Goal: Task Accomplishment & Management: Manage account settings

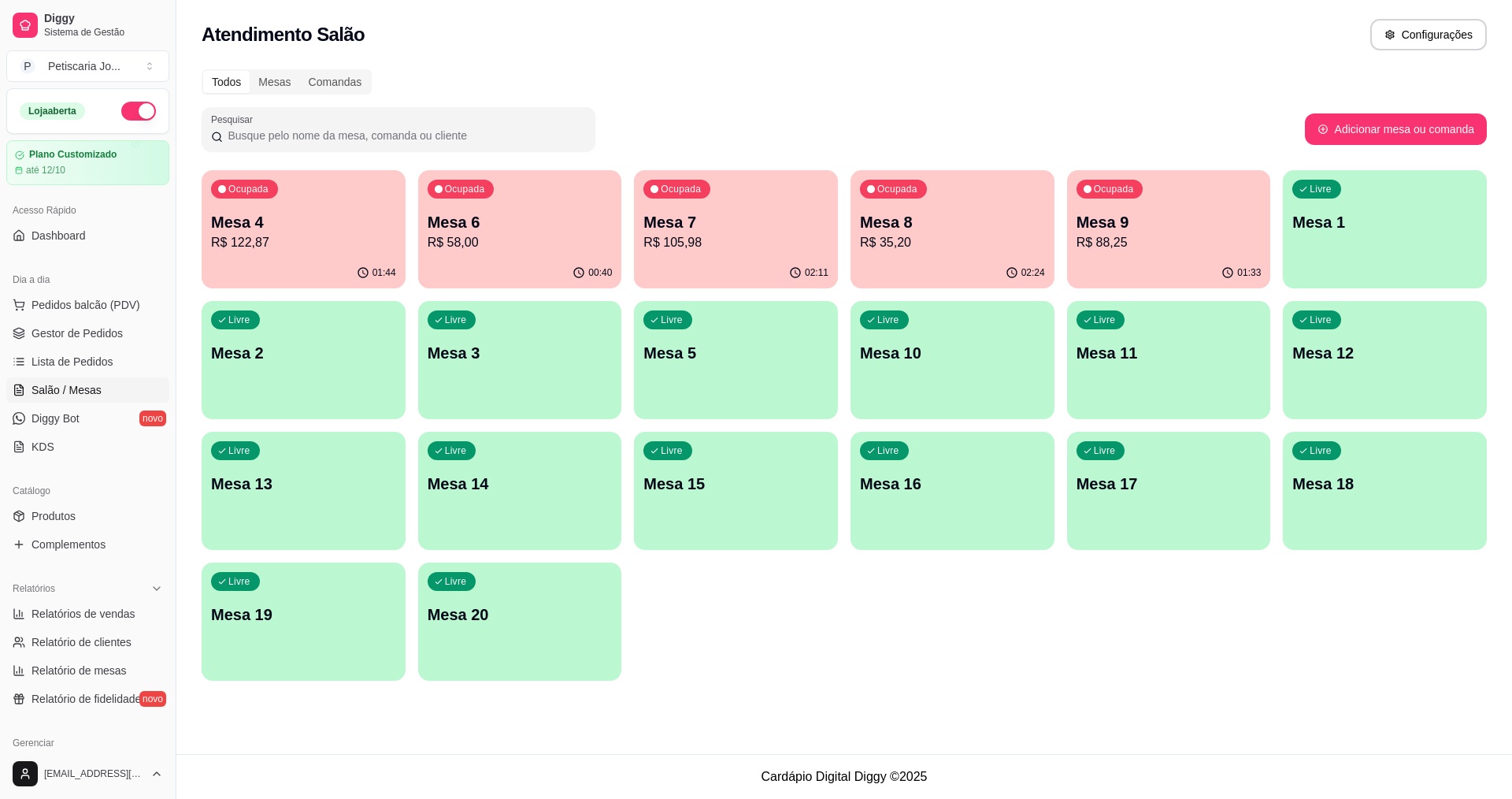
click at [307, 222] on p "Mesa 4" at bounding box center [304, 223] width 185 height 22
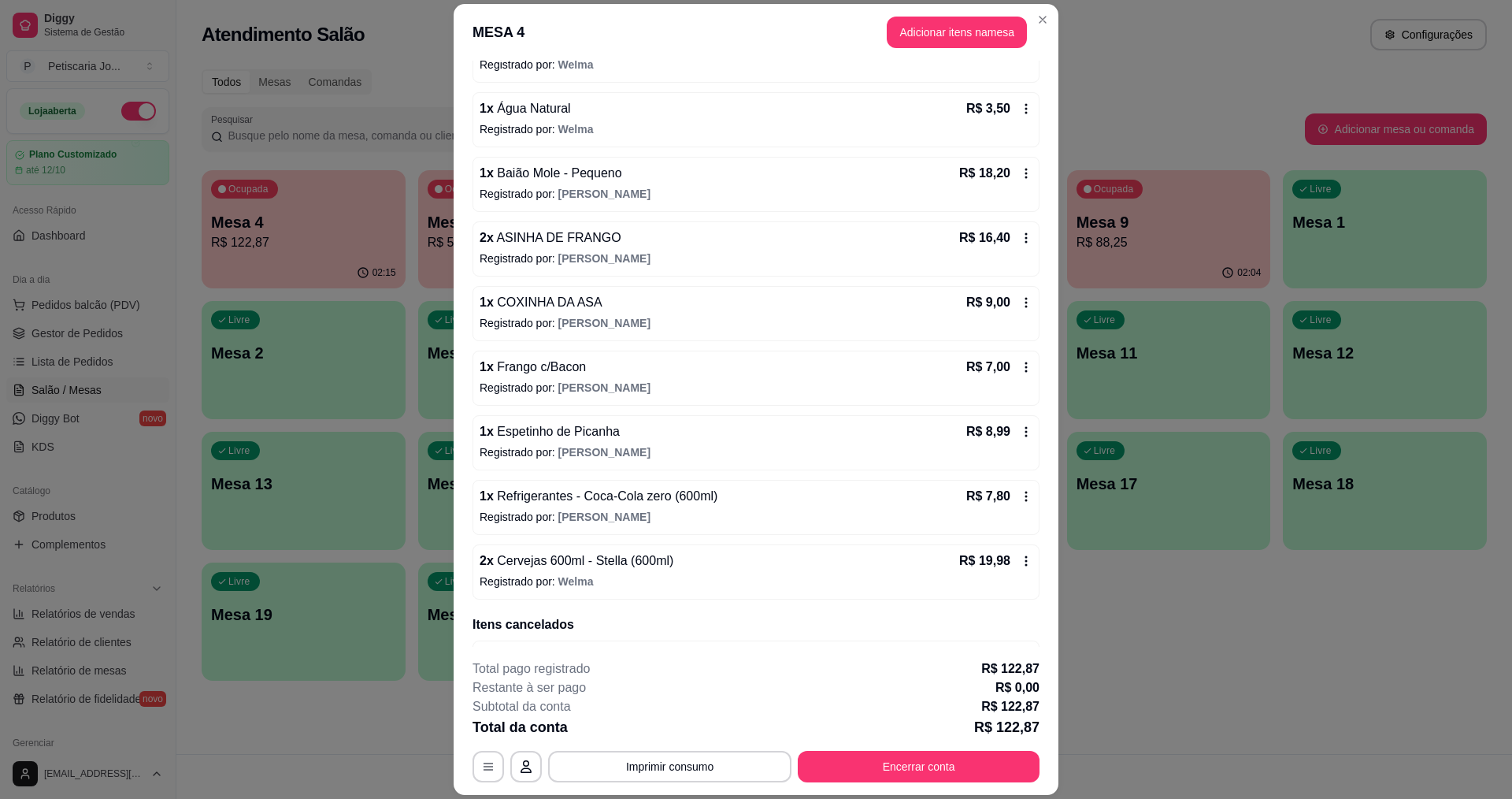
scroll to position [394, 0]
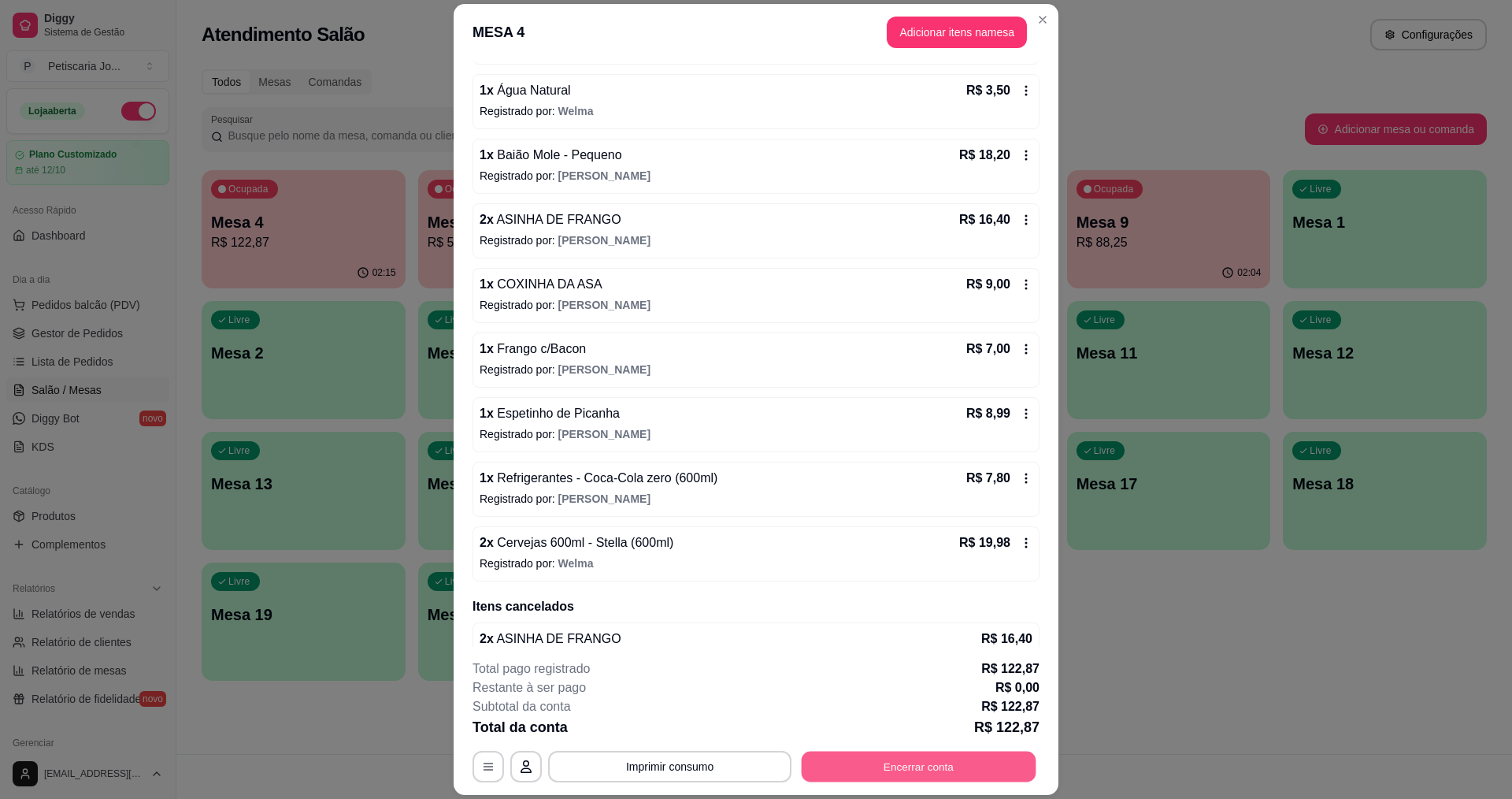
click at [946, 753] on button "Encerrar conta" at bounding box center [919, 766] width 235 height 31
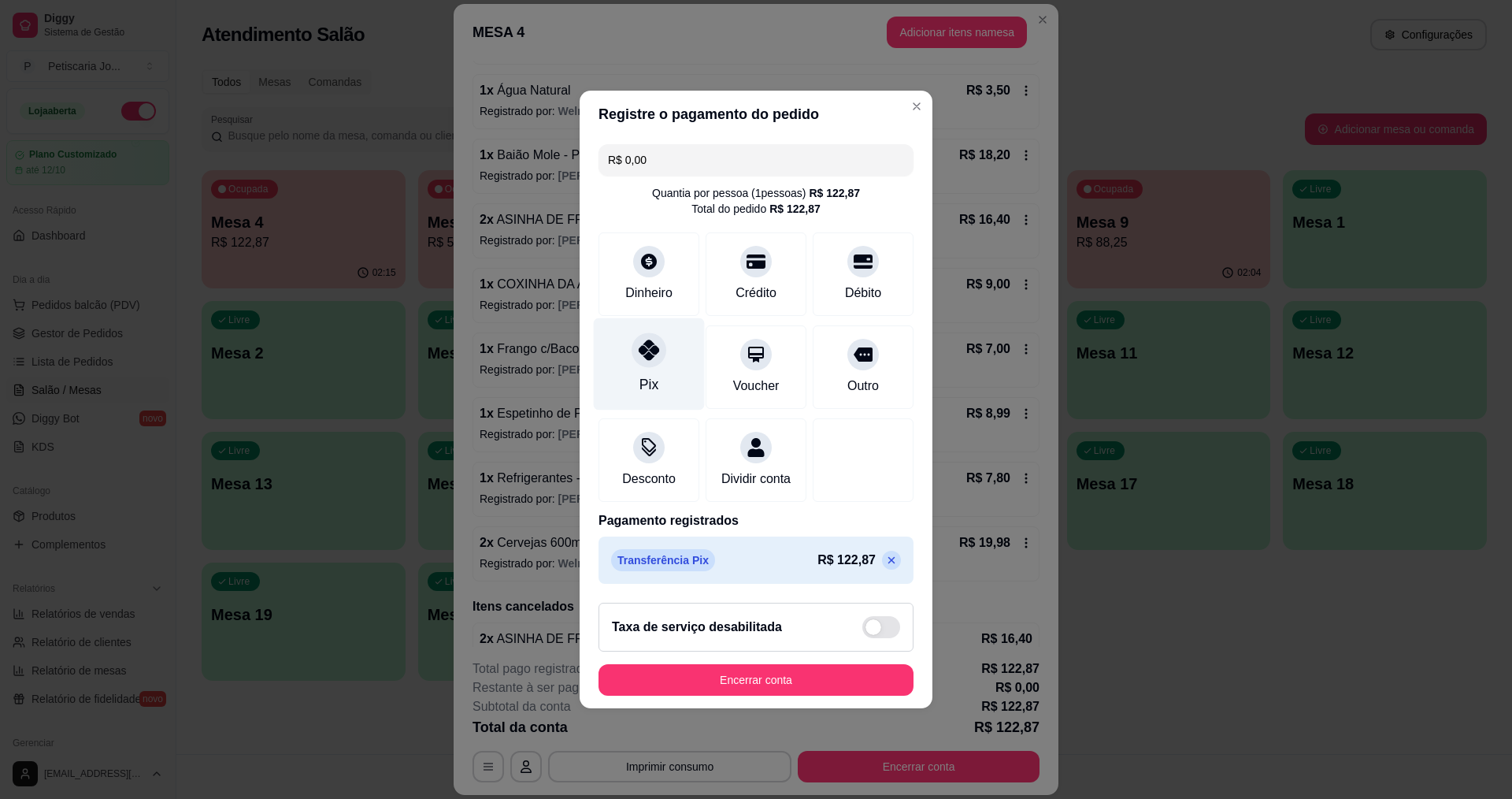
click at [647, 351] on div at bounding box center [648, 349] width 35 height 35
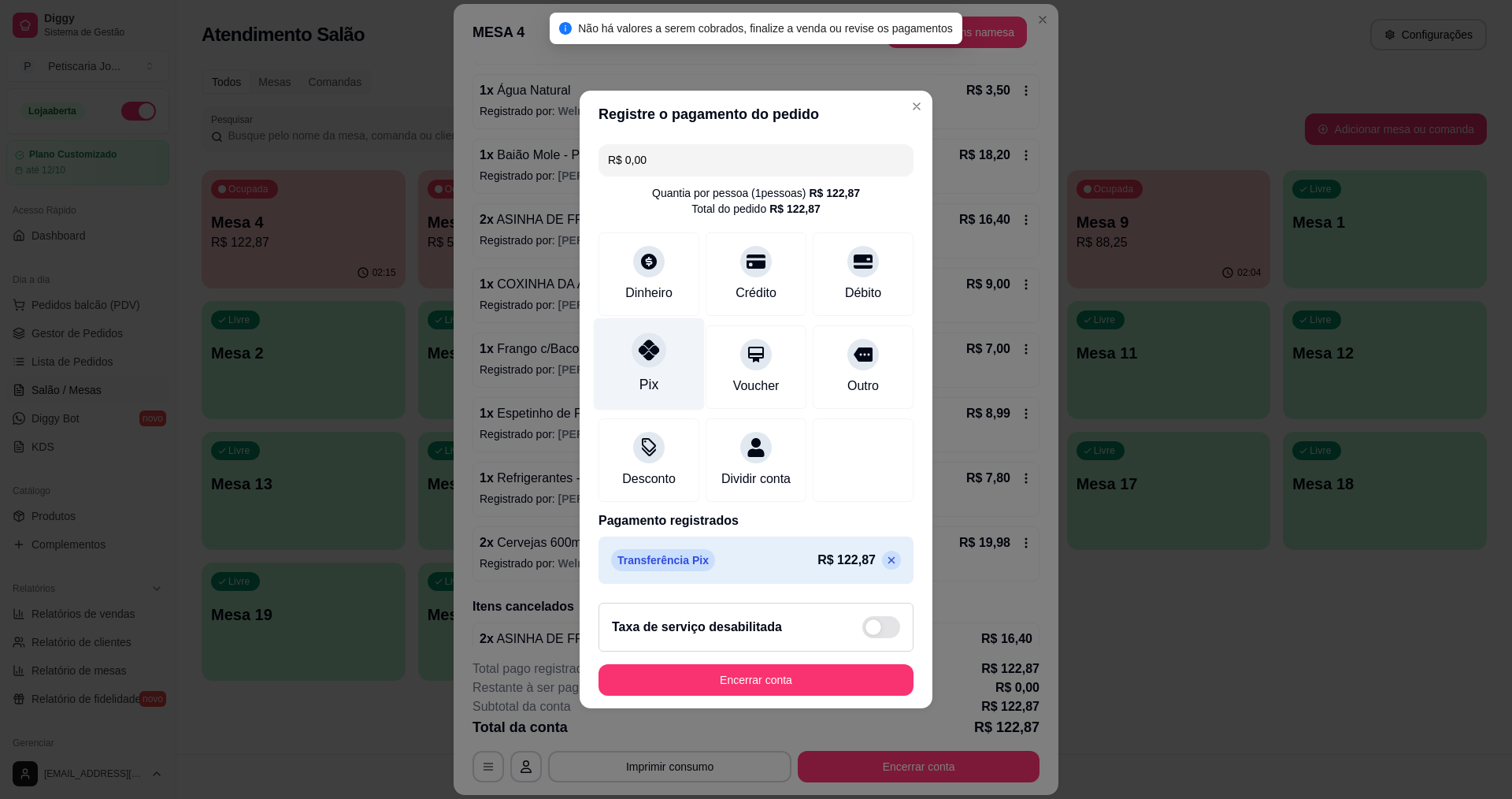
click at [610, 356] on div "Pix" at bounding box center [649, 364] width 111 height 92
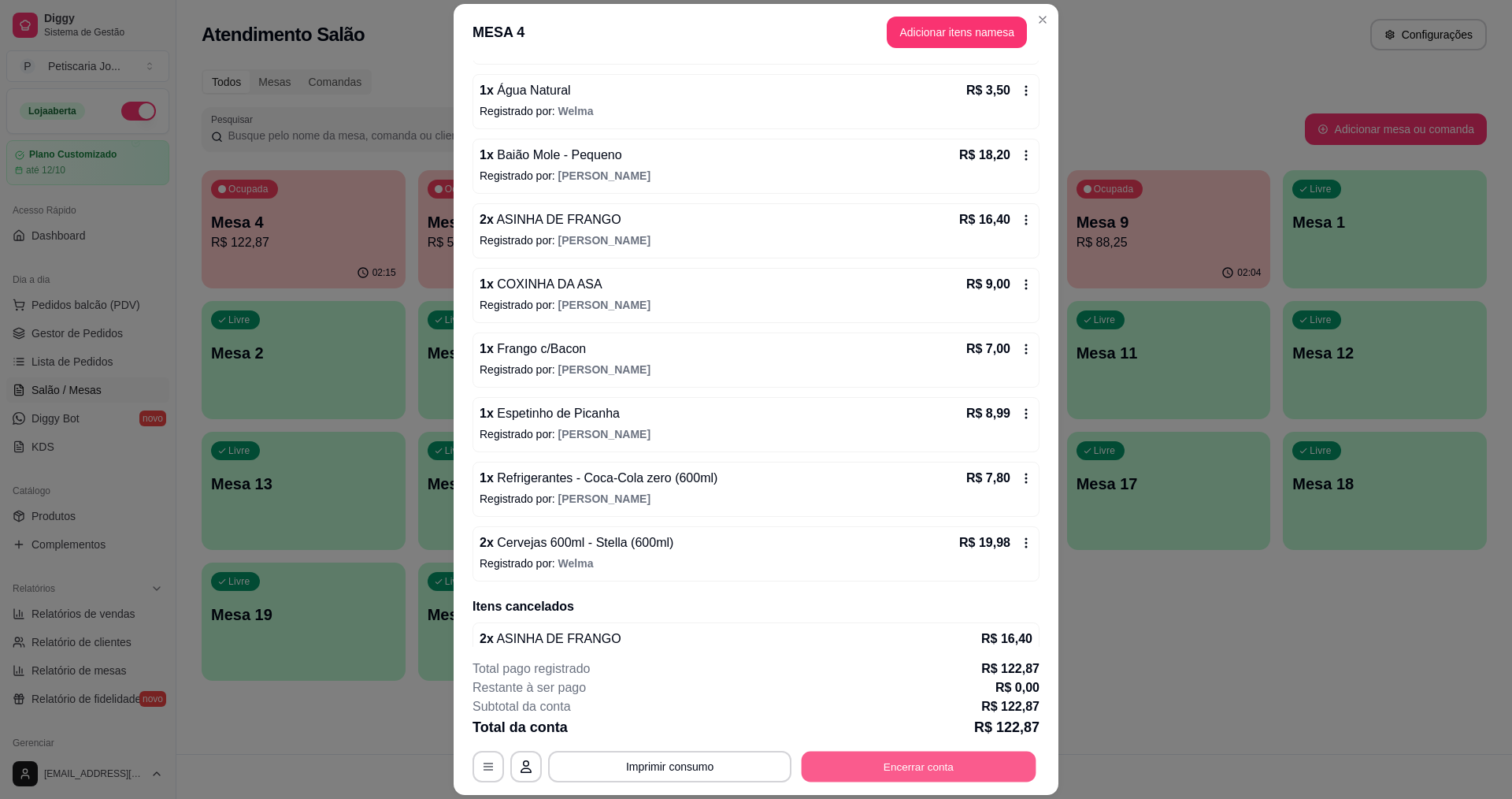
click at [879, 775] on button "Encerrar conta" at bounding box center [919, 766] width 235 height 31
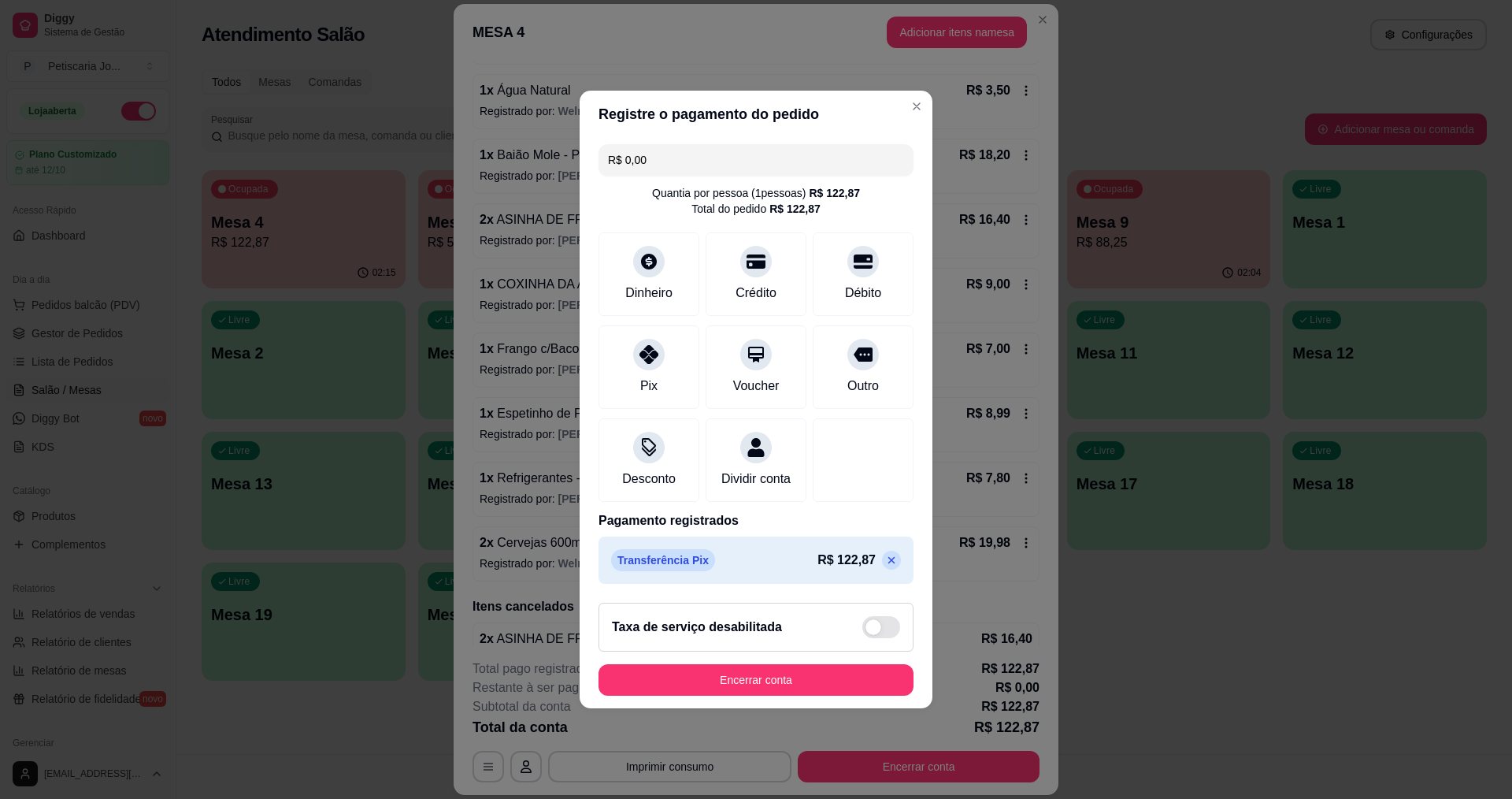
click at [795, 672] on footer "Taxa de serviço desabilitada Encerrar conta" at bounding box center [756, 649] width 353 height 118
click at [795, 677] on button "Encerrar conta" at bounding box center [756, 680] width 306 height 31
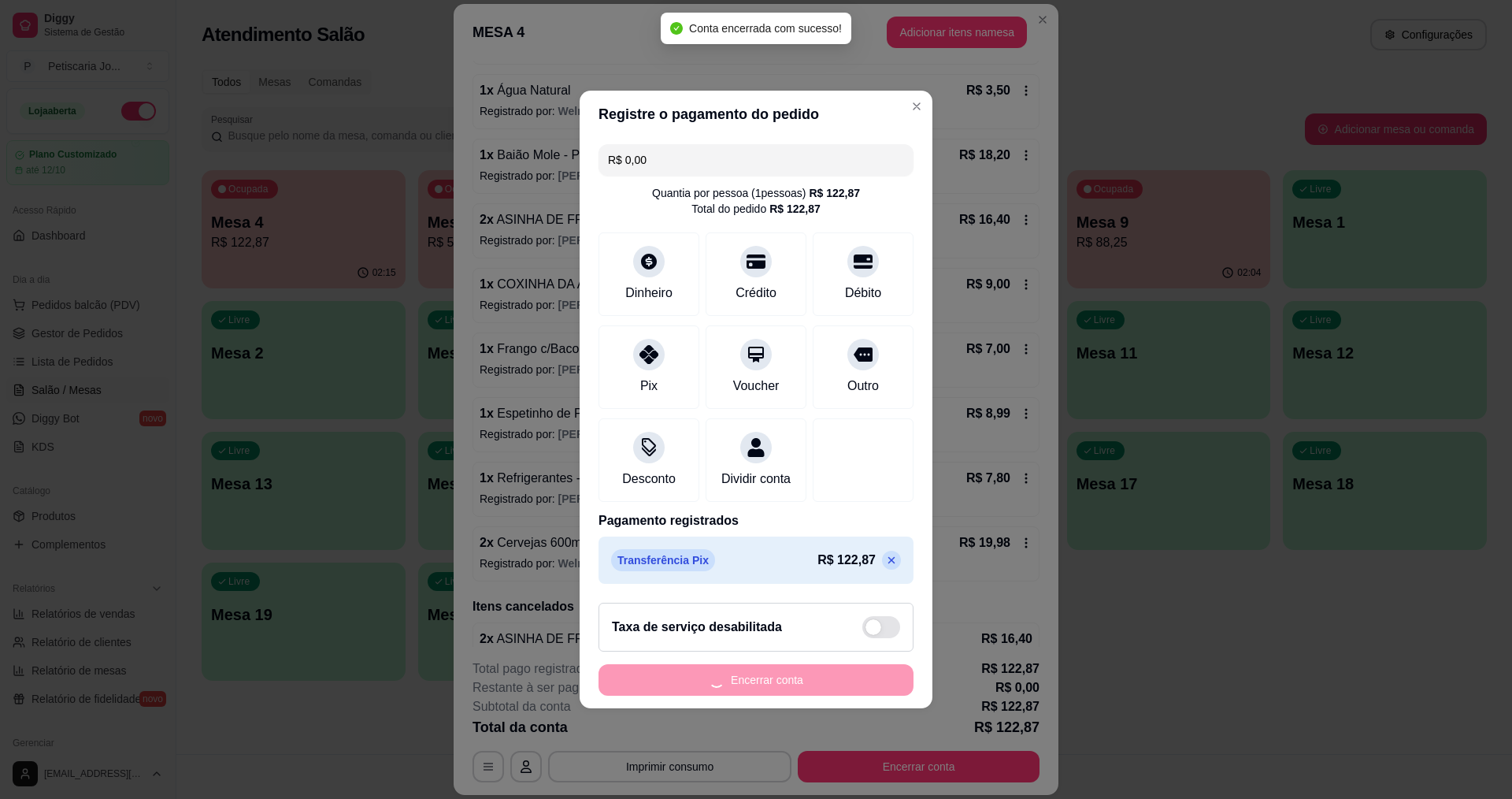
scroll to position [0, 0]
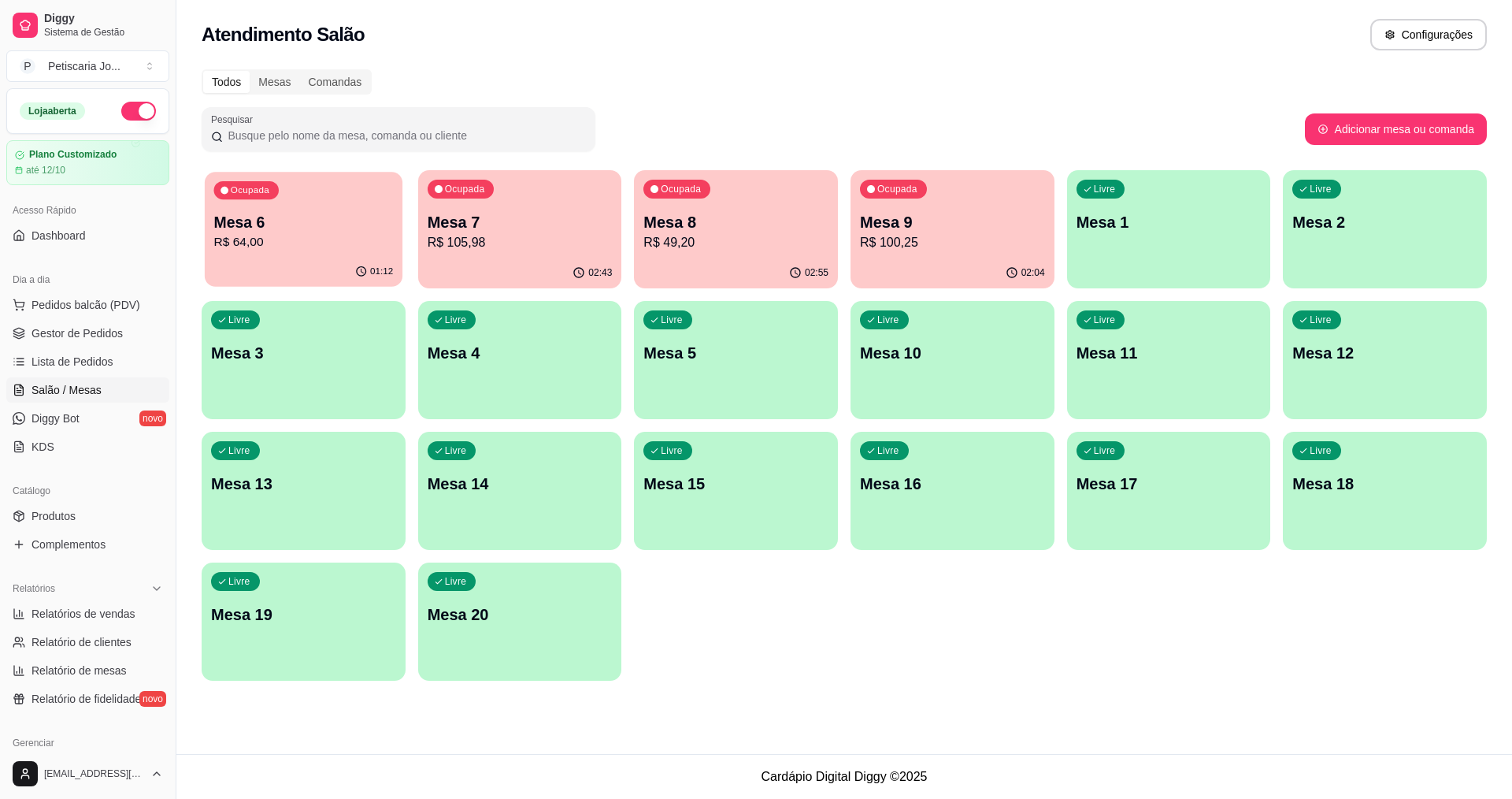
click at [341, 275] on div "01:12" at bounding box center [303, 271] width 197 height 30
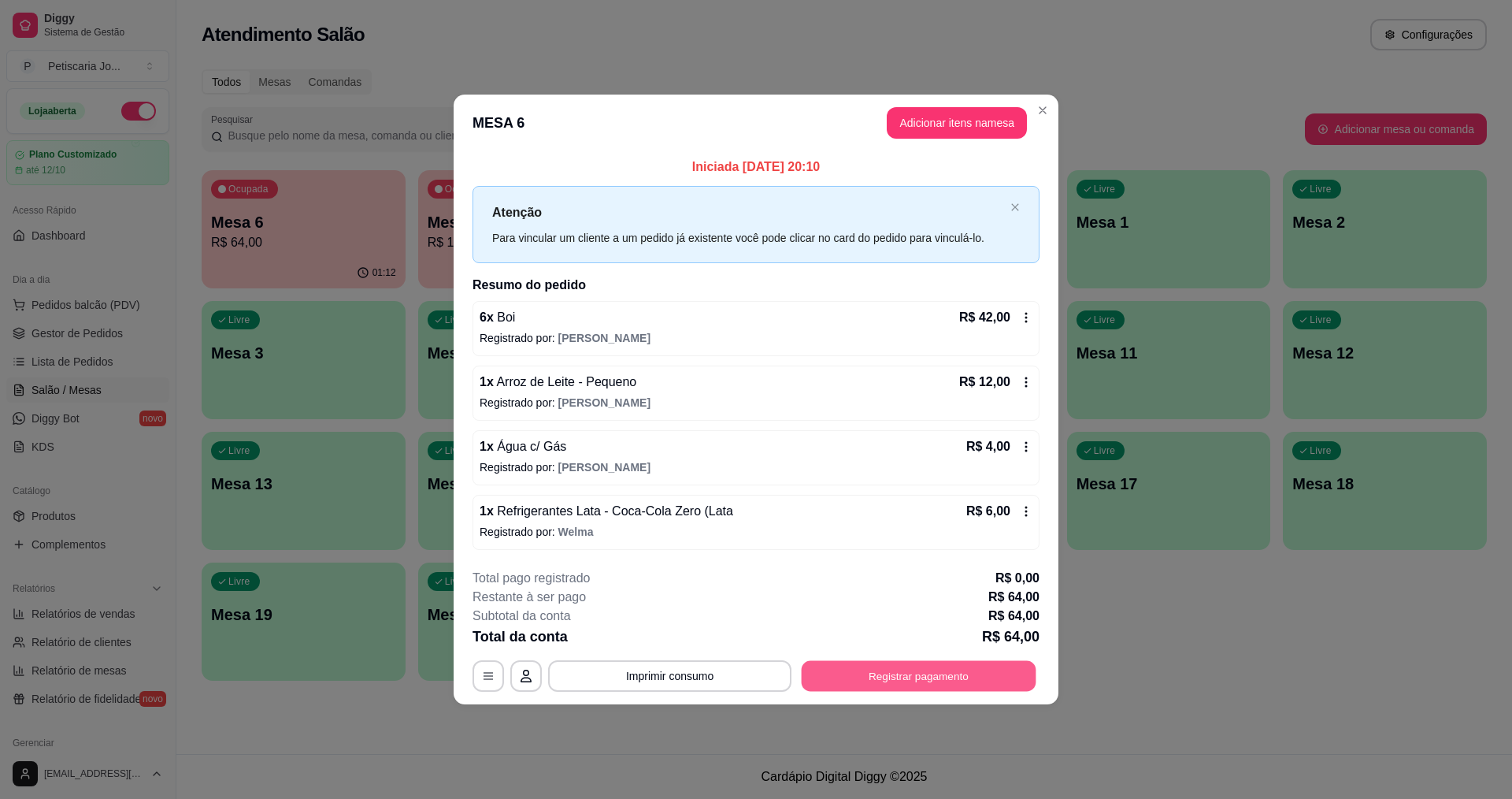
click at [909, 683] on button "Registrar pagamento" at bounding box center [919, 675] width 235 height 31
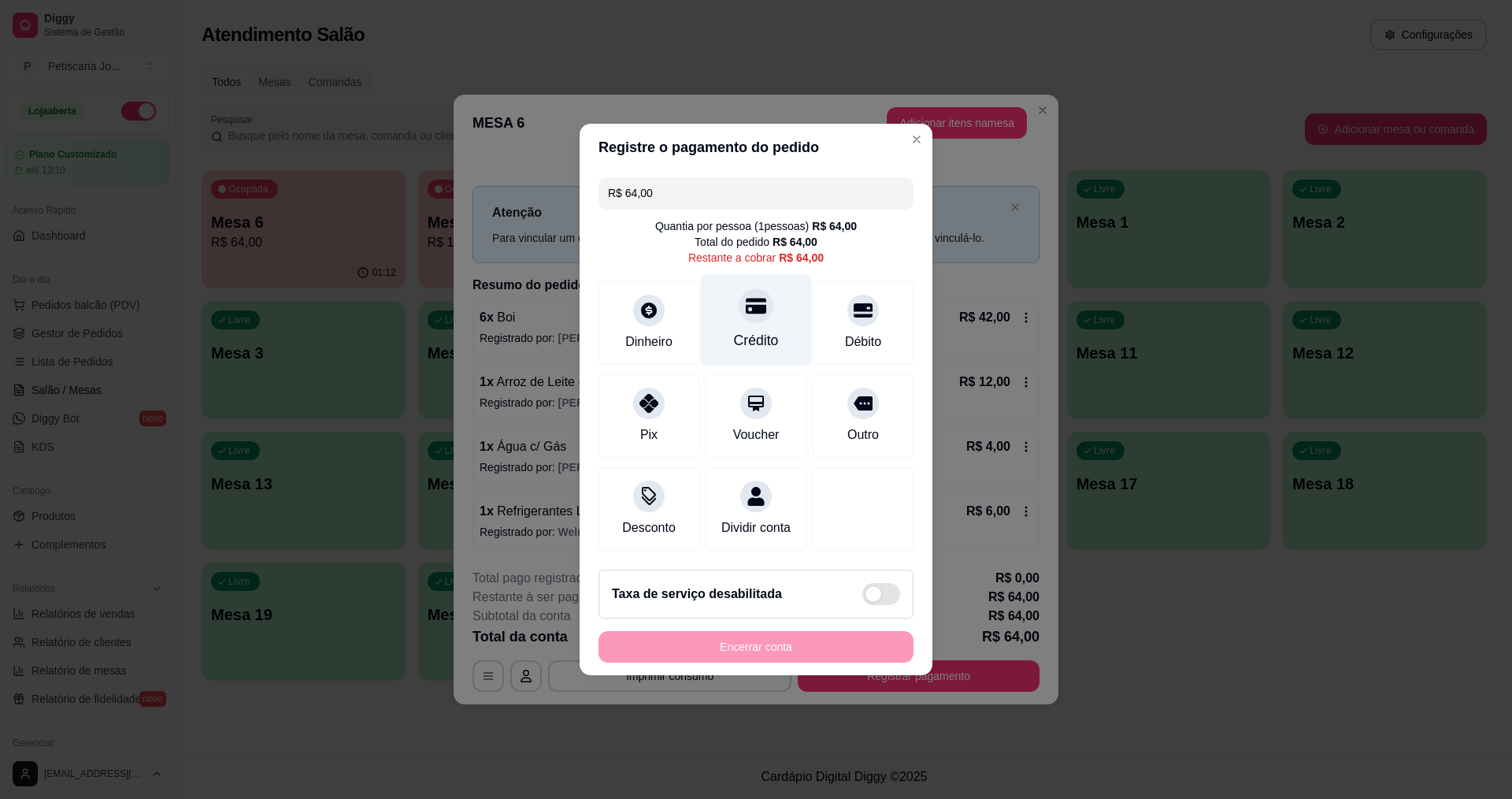
click at [730, 292] on div "Crédito" at bounding box center [756, 320] width 111 height 92
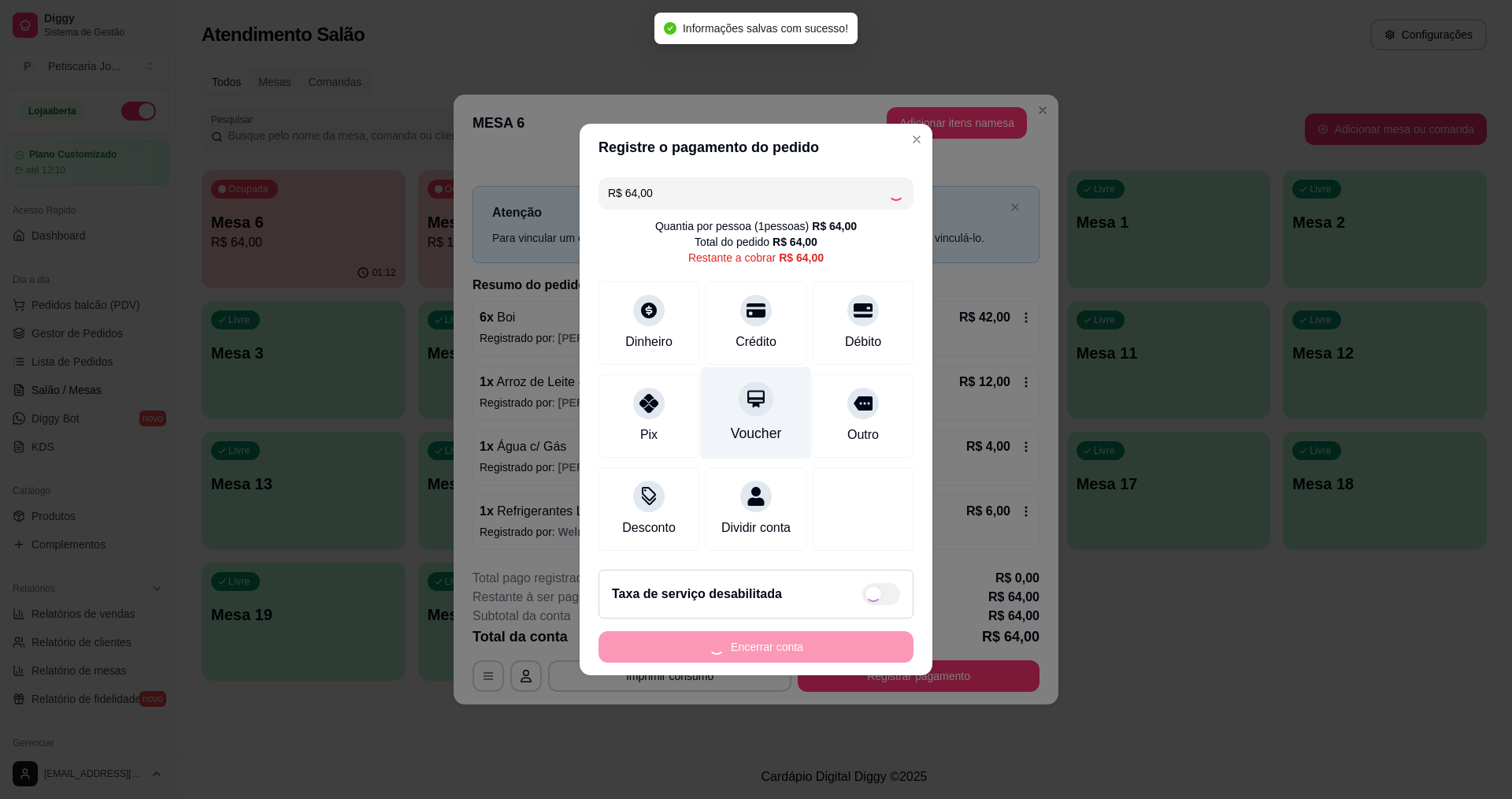
type input "R$ 0,00"
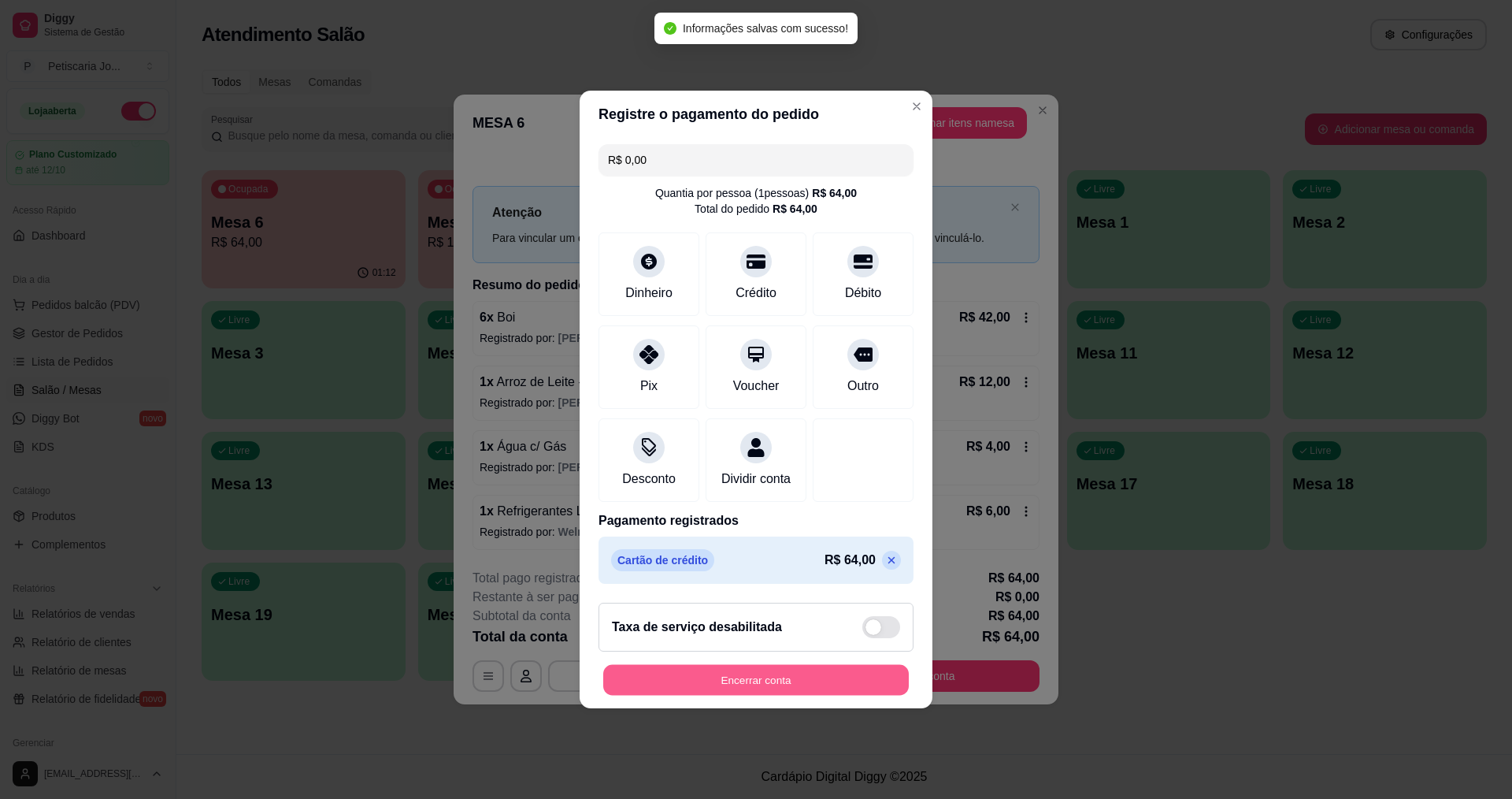
click at [761, 676] on button "Encerrar conta" at bounding box center [756, 680] width 306 height 31
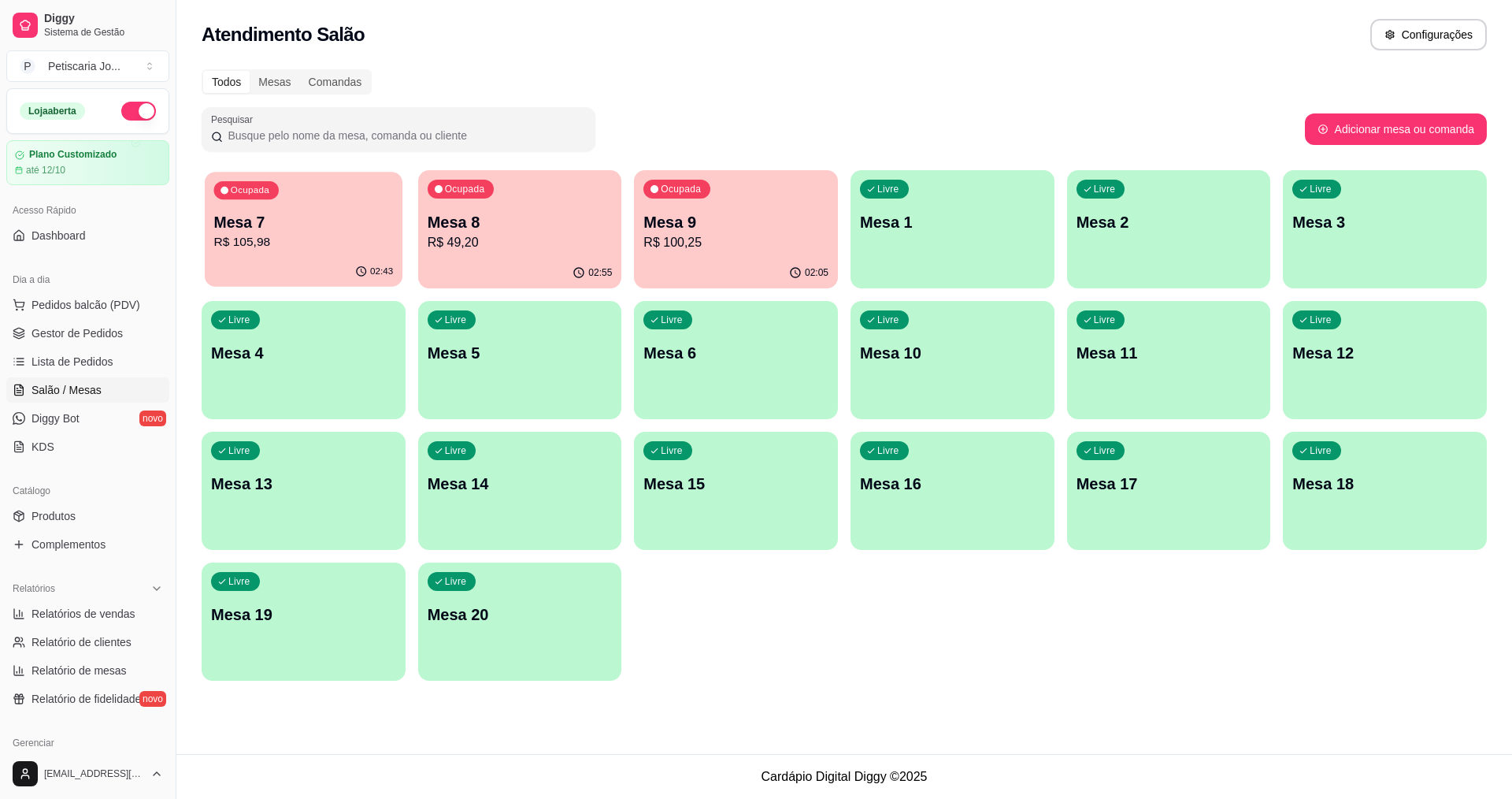
click at [336, 231] on p "Mesa 7" at bounding box center [304, 222] width 180 height 22
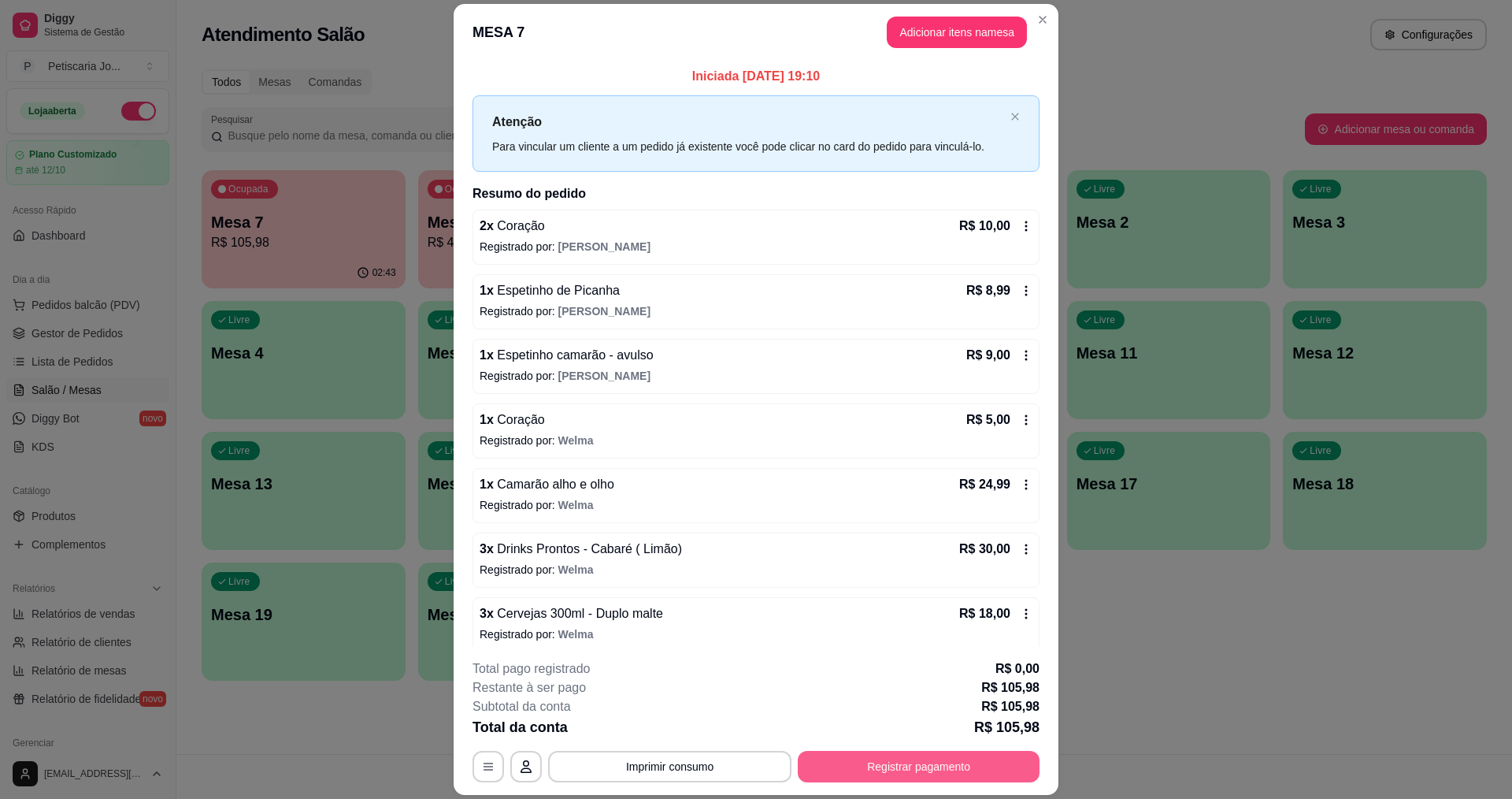
click at [930, 765] on button "Registrar pagamento" at bounding box center [919, 766] width 241 height 32
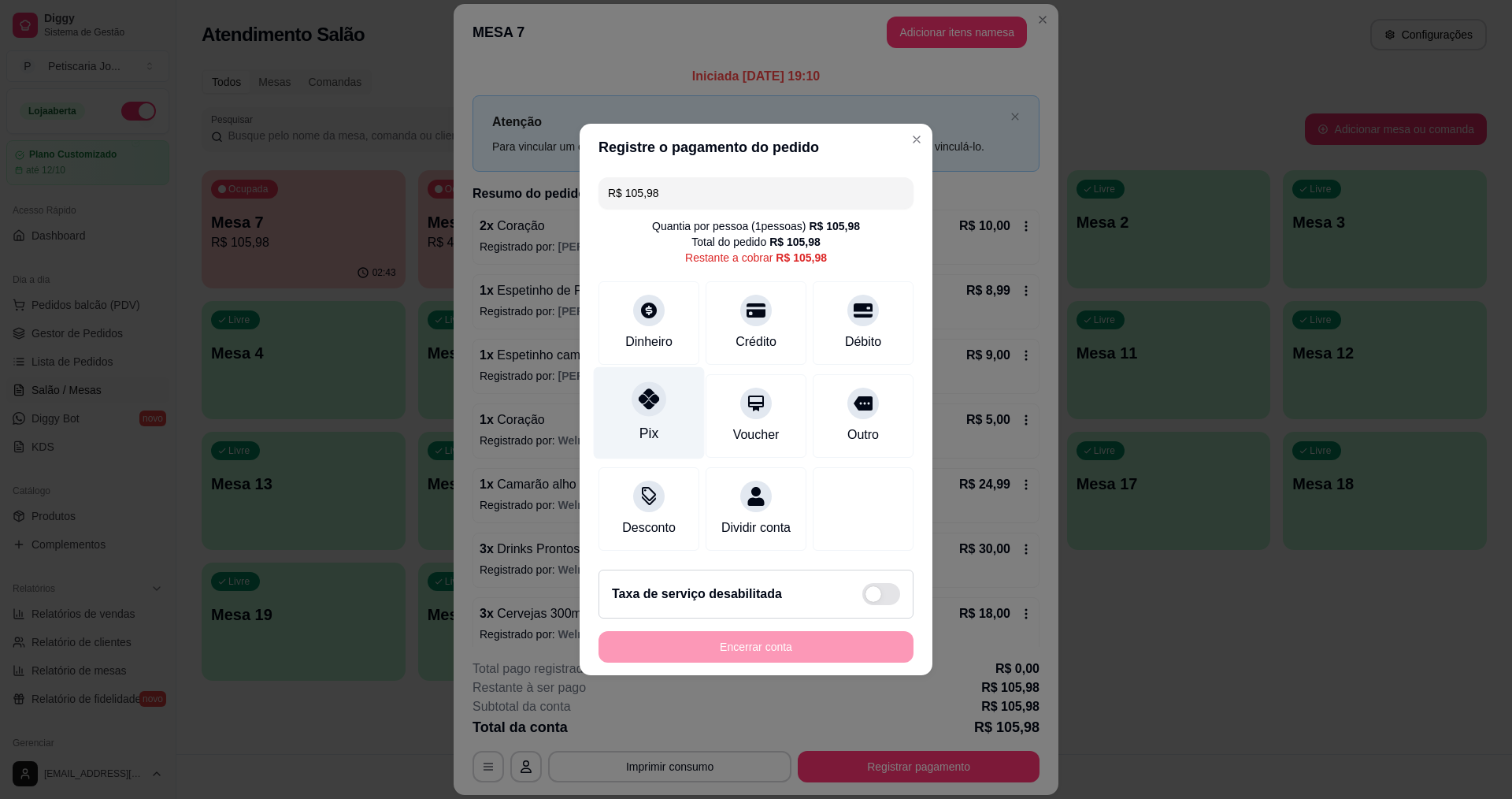
click at [655, 426] on div "Pix" at bounding box center [649, 433] width 19 height 21
type input "R$ 0,00"
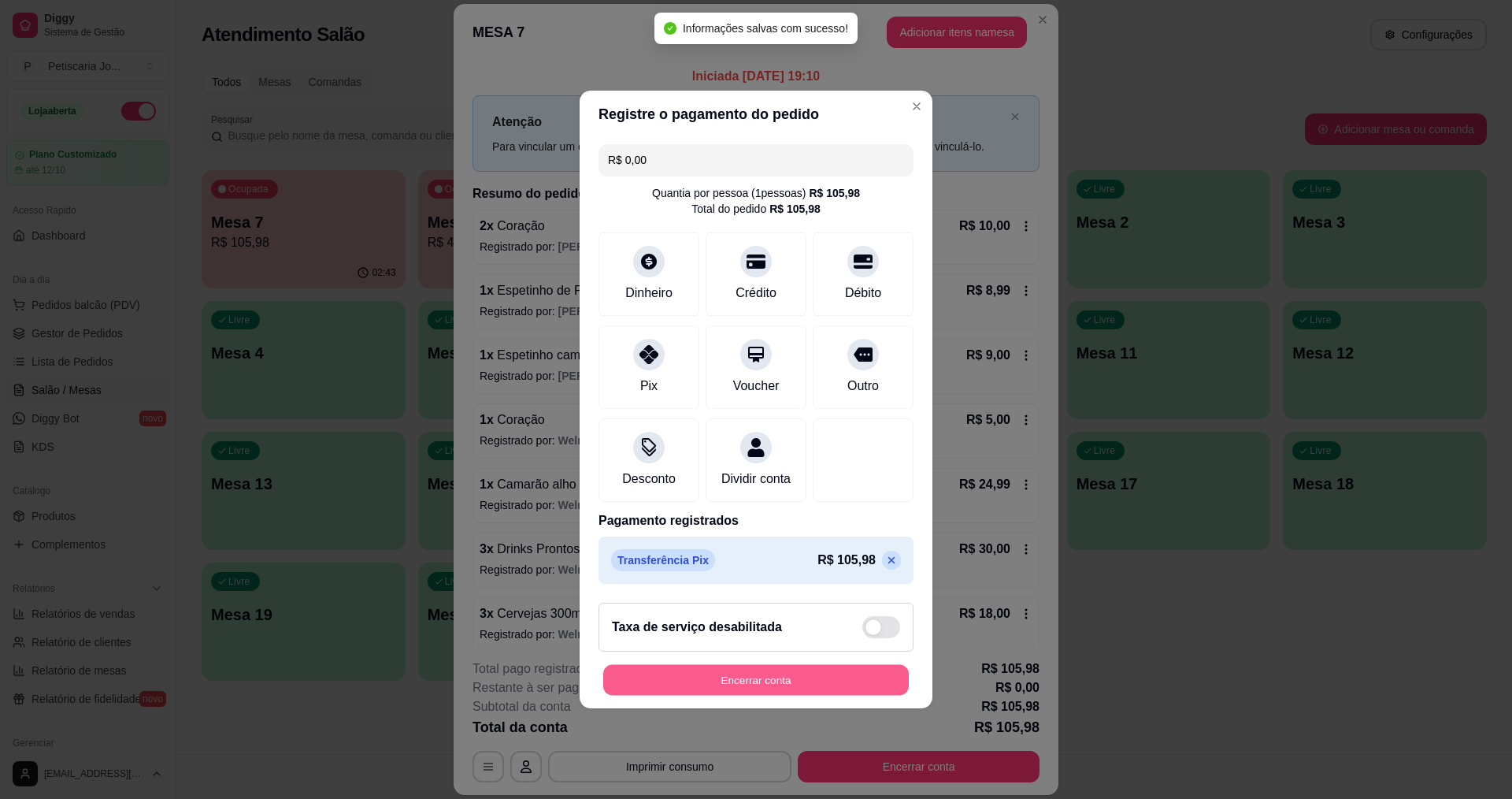
click at [776, 691] on button "Encerrar conta" at bounding box center [756, 680] width 306 height 31
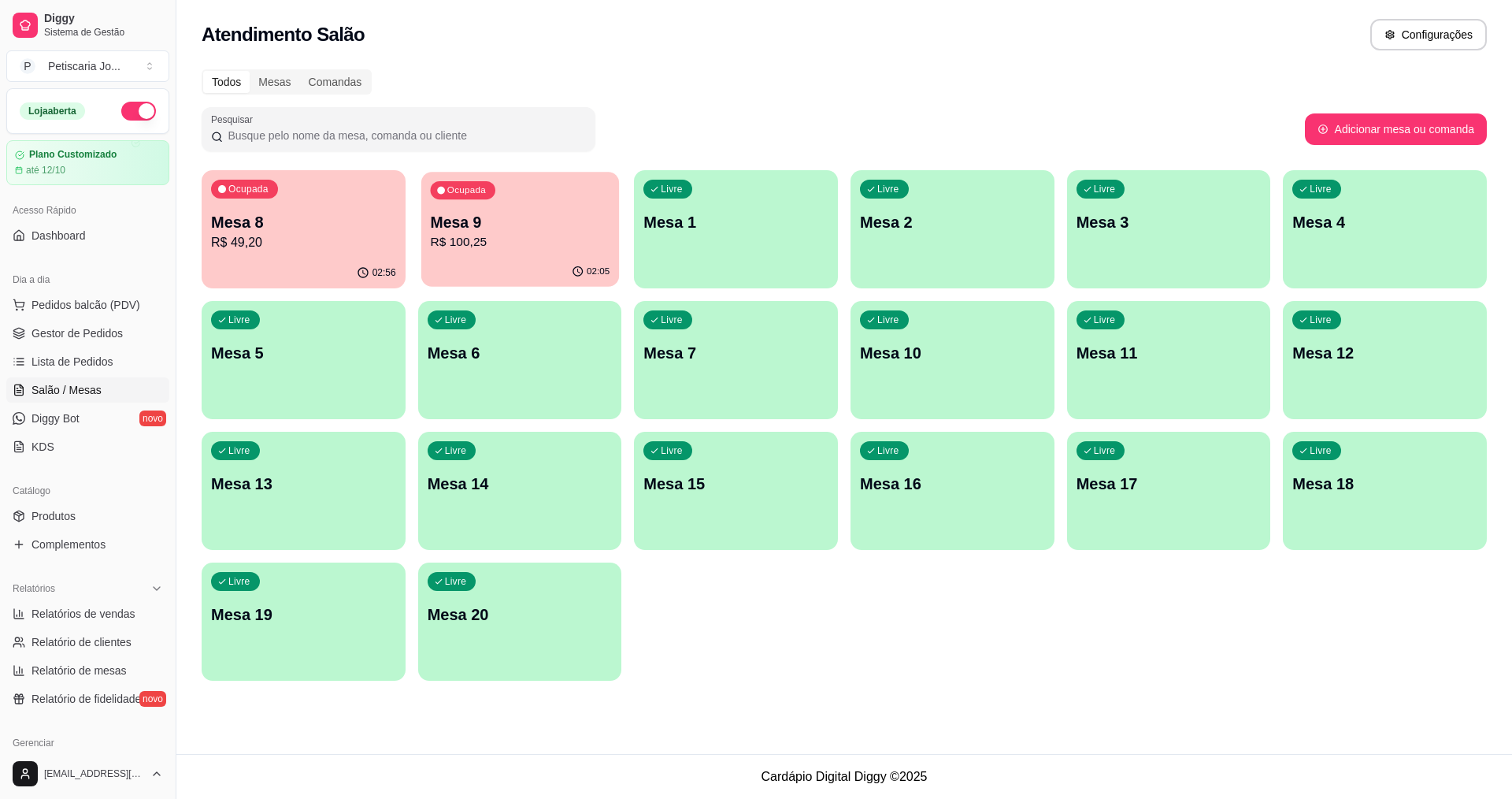
click at [451, 263] on div "02:05" at bounding box center [519, 271] width 197 height 30
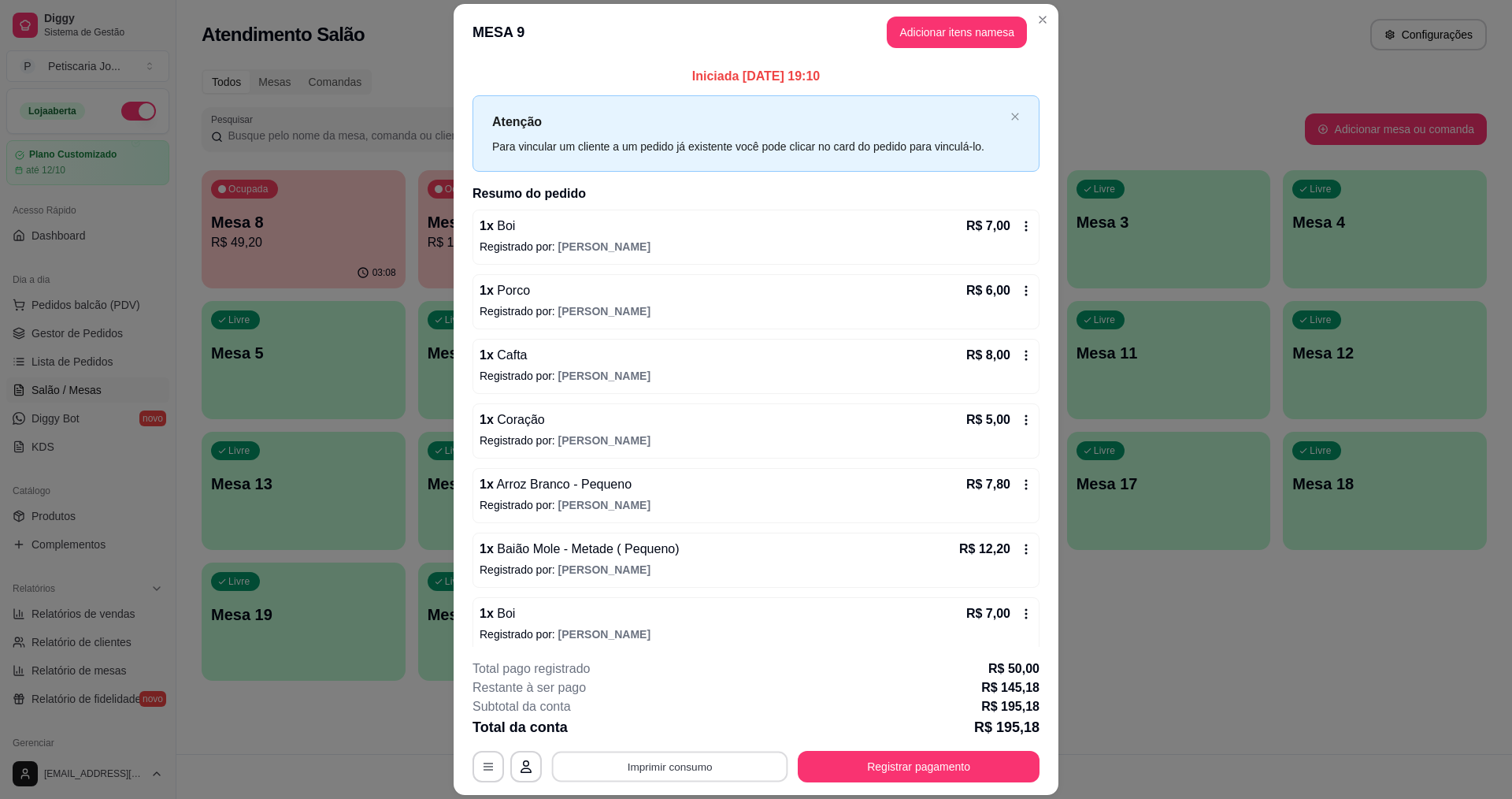
click at [642, 760] on button "Imprimir consumo" at bounding box center [670, 766] width 237 height 31
click at [653, 719] on button "IMPRESSORA" at bounding box center [669, 730] width 110 height 24
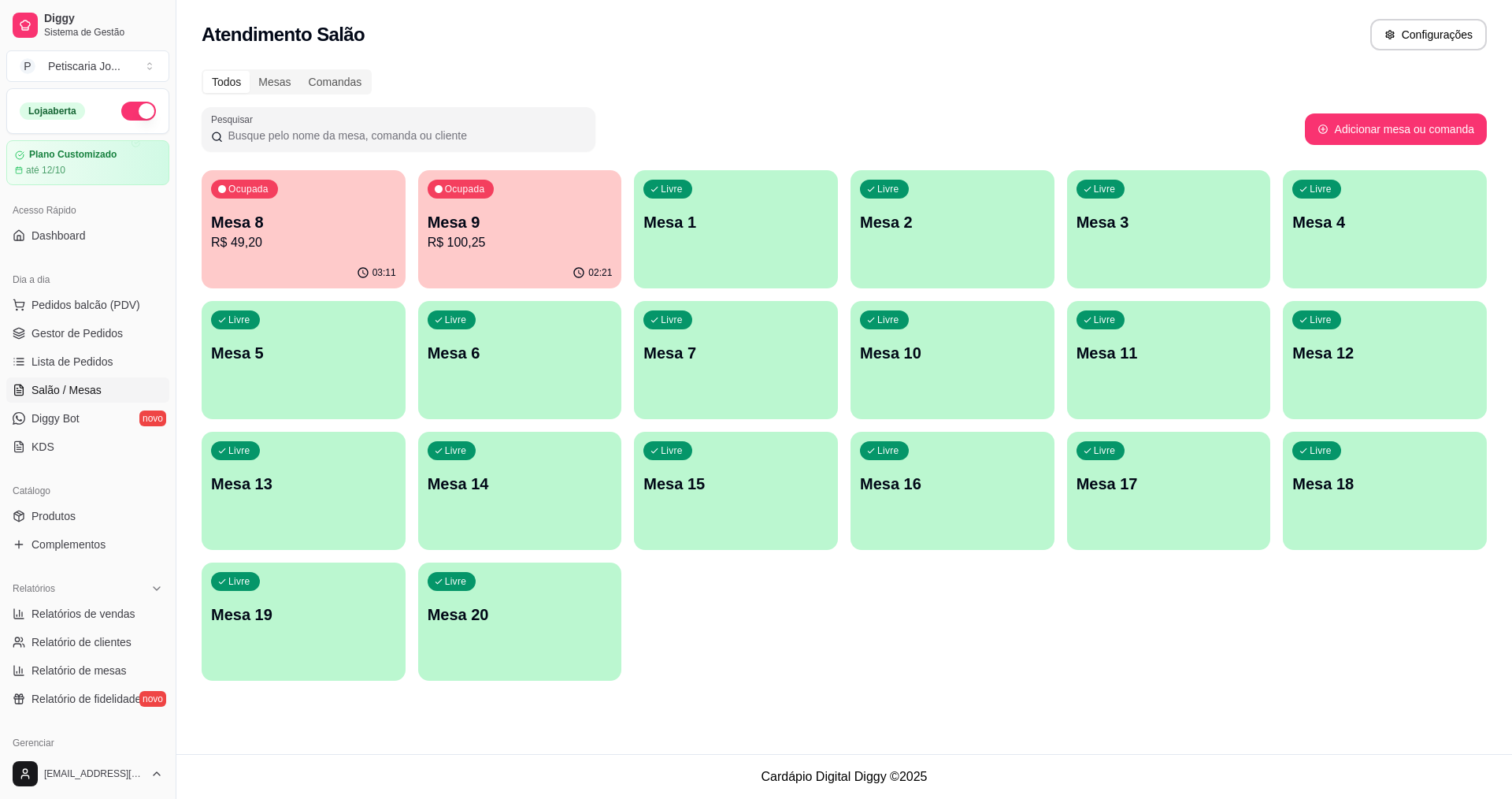
click at [0, 650] on div "Relatórios Relatórios de vendas Relatório de clientes Relatório de mesas Relató…" at bounding box center [88, 644] width 176 height 148
click at [531, 203] on div "Ocupada Mesa 9 R$ 195,18" at bounding box center [520, 213] width 204 height 87
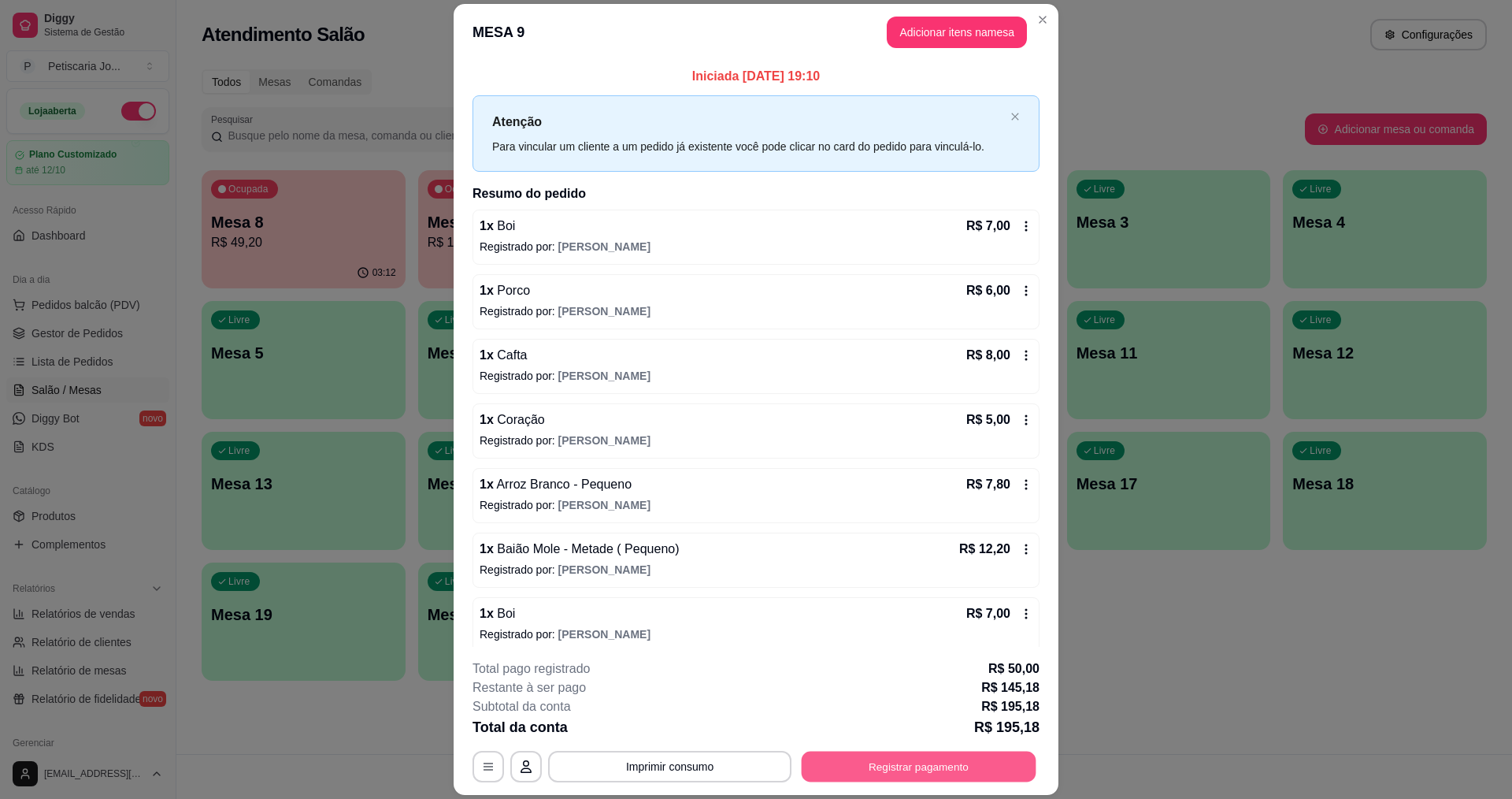
click at [1010, 777] on button "Registrar pagamento" at bounding box center [919, 766] width 235 height 31
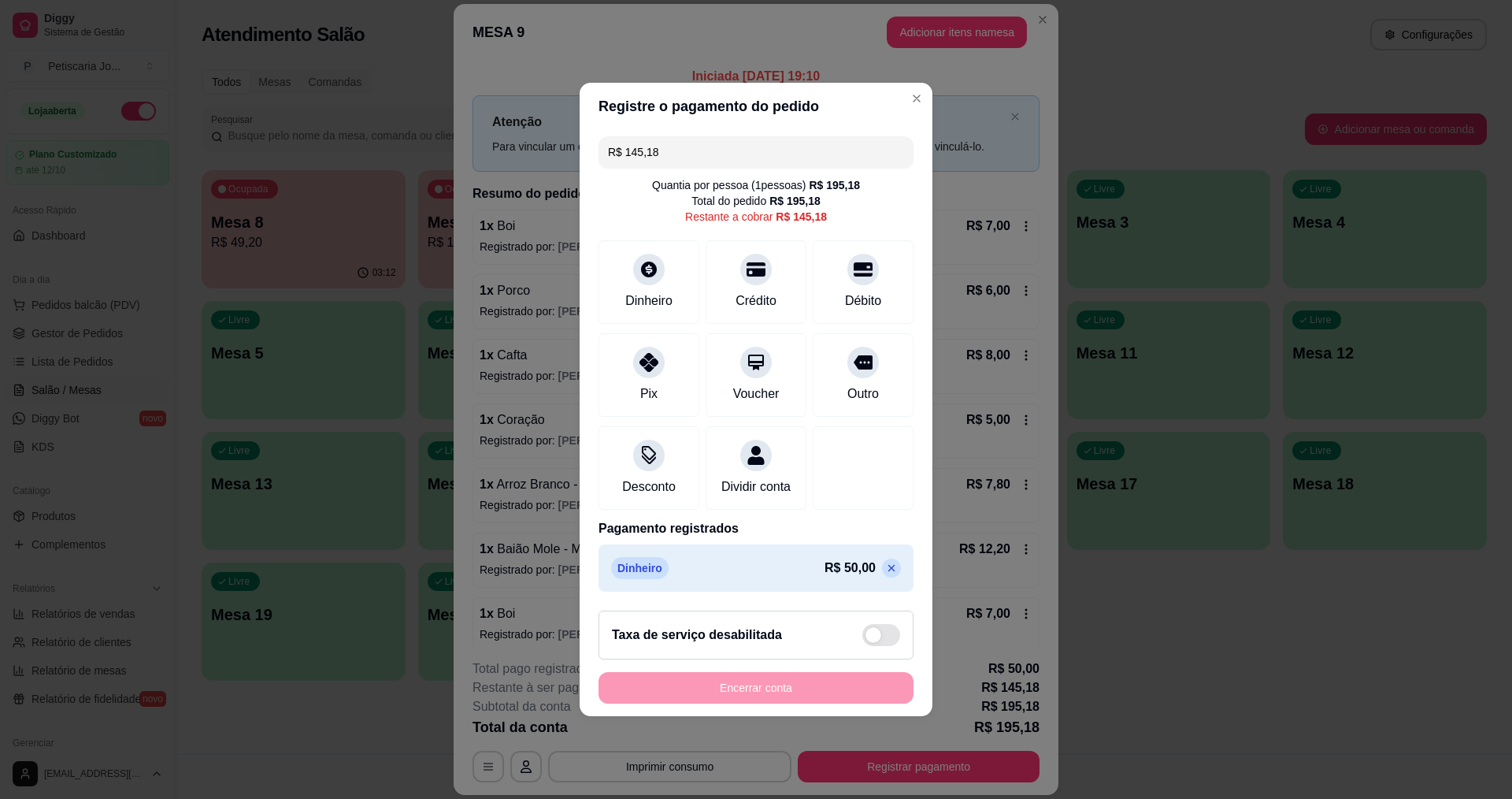
click at [645, 411] on div "R$ 145,18 Quantia por pessoa ( 1 pessoas) R$ 195,18 Total do pedido R$ 195,18 R…" at bounding box center [756, 364] width 353 height 468
click at [644, 374] on div "Pix" at bounding box center [649, 372] width 111 height 92
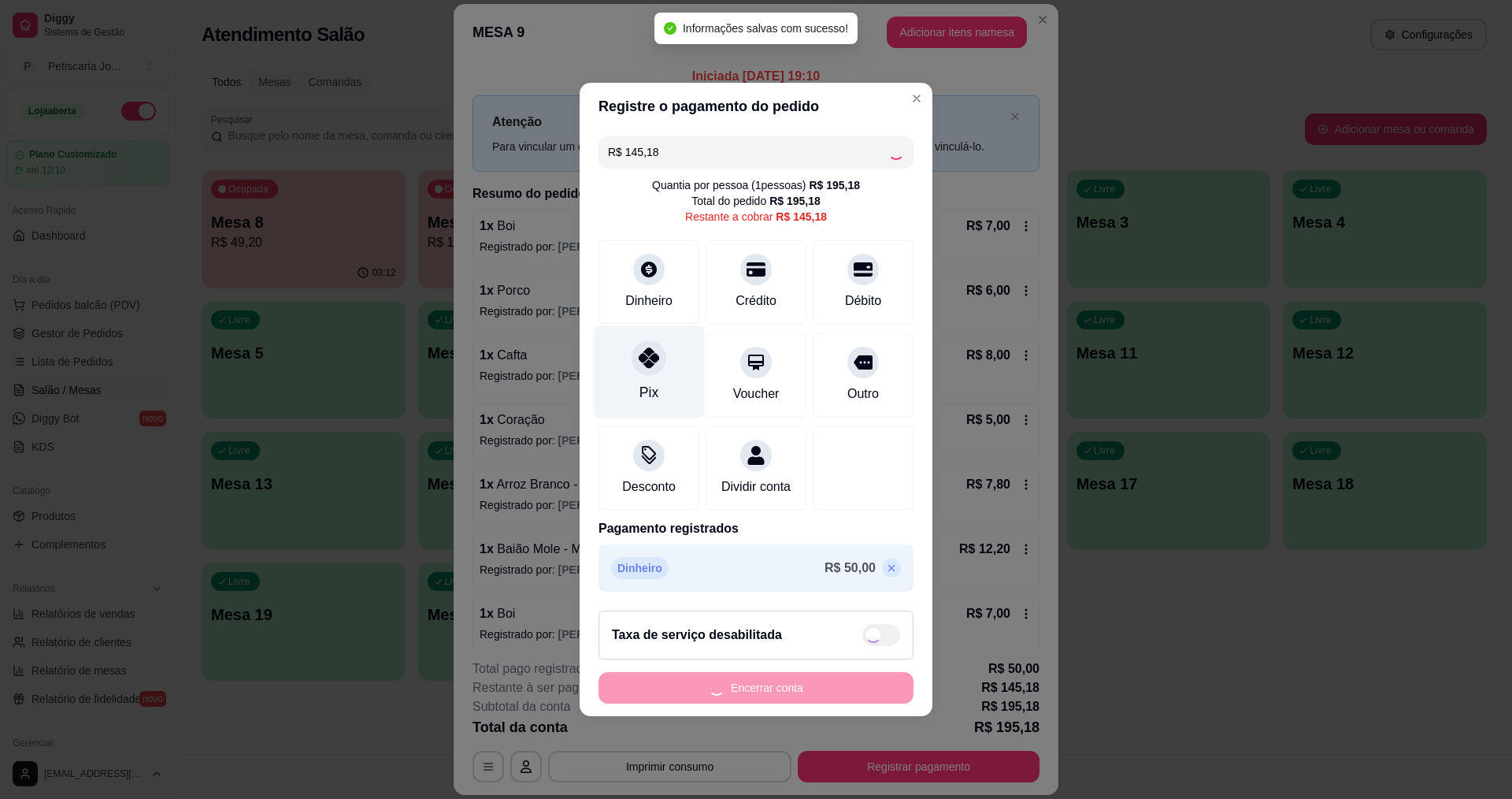
type input "R$ 0,00"
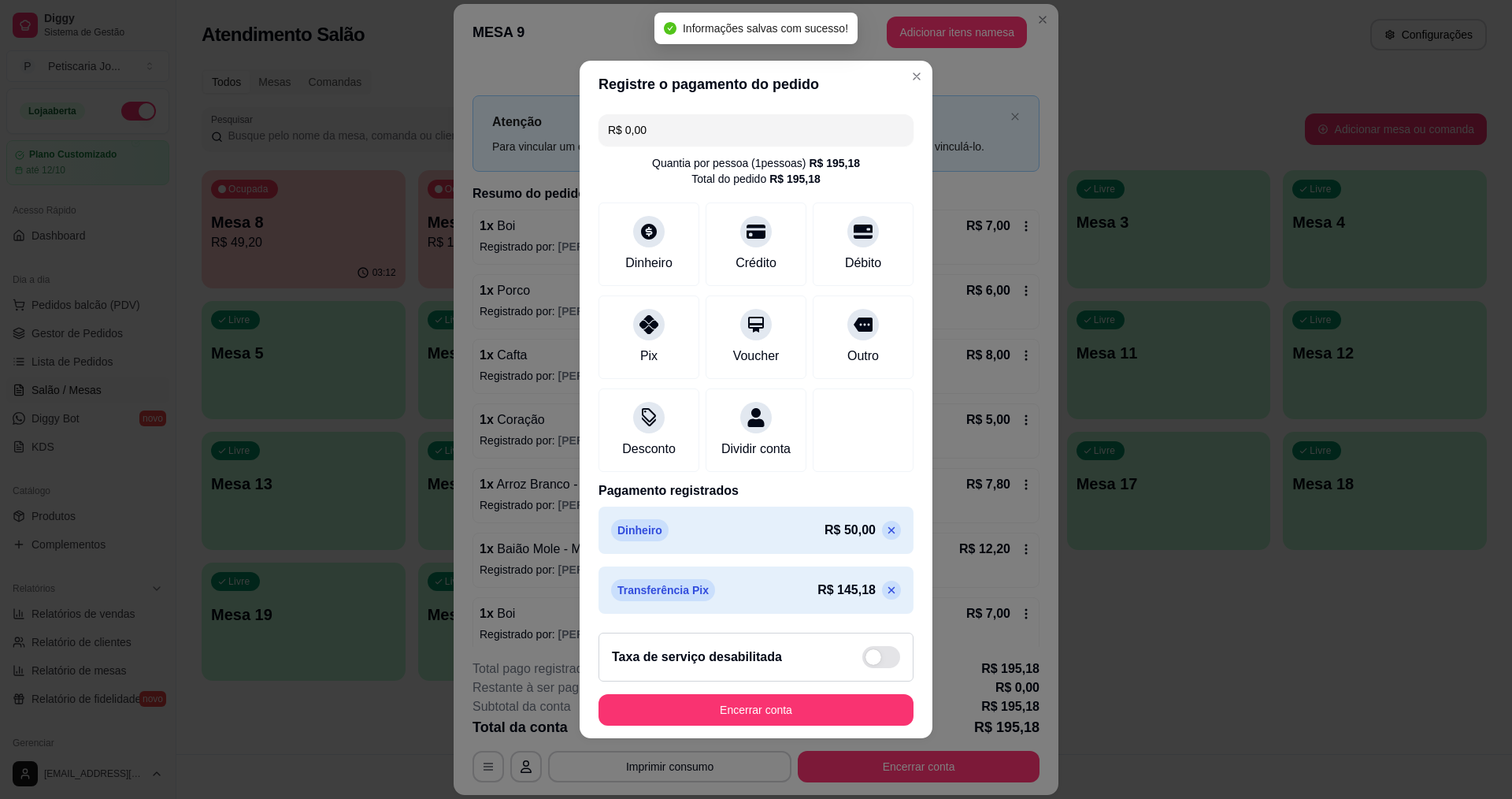
click at [849, 736] on footer "Taxa de serviço desabilitada Encerrar conta" at bounding box center [756, 679] width 353 height 118
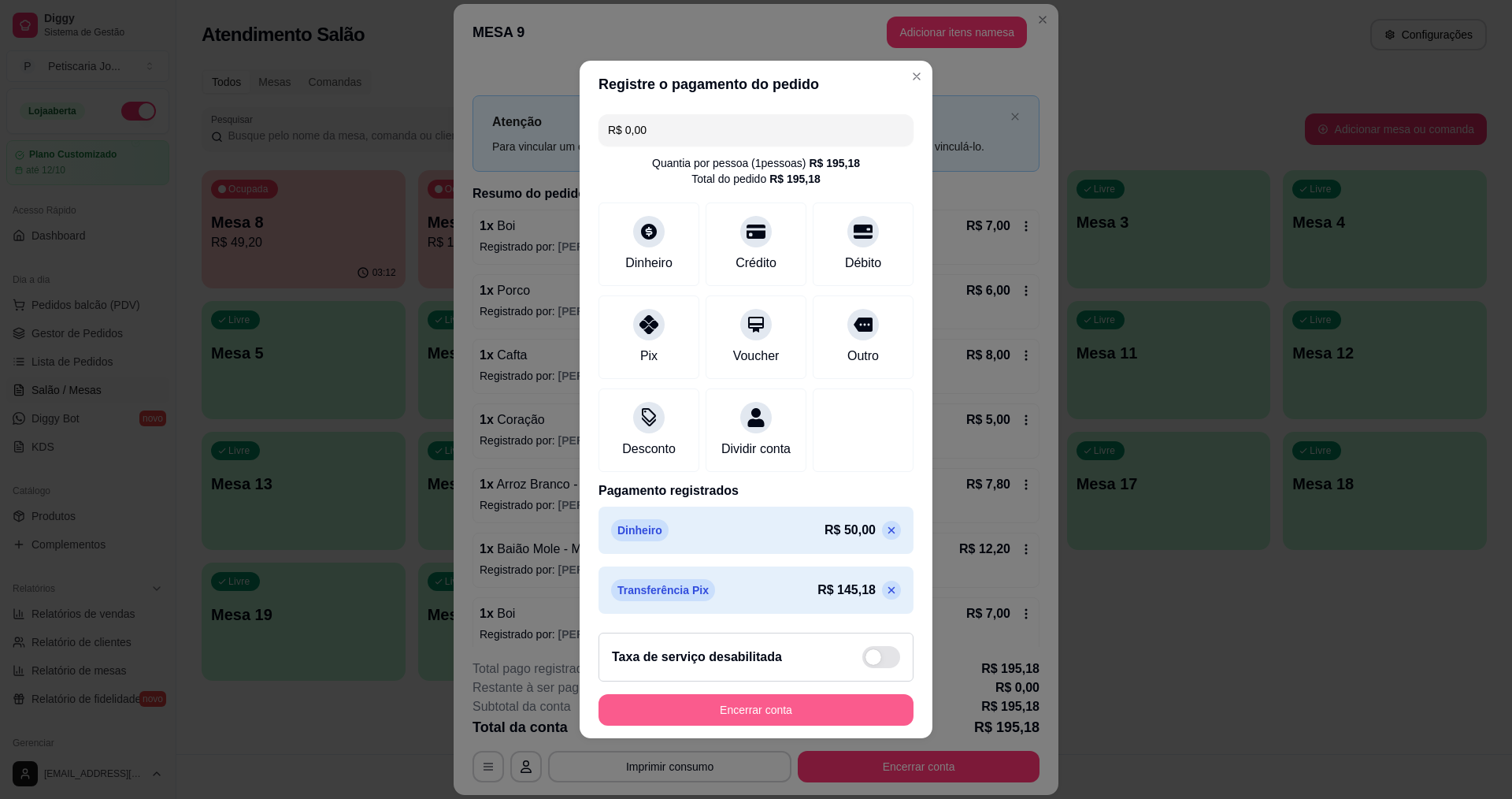
click at [845, 725] on button "Encerrar conta" at bounding box center [756, 710] width 315 height 32
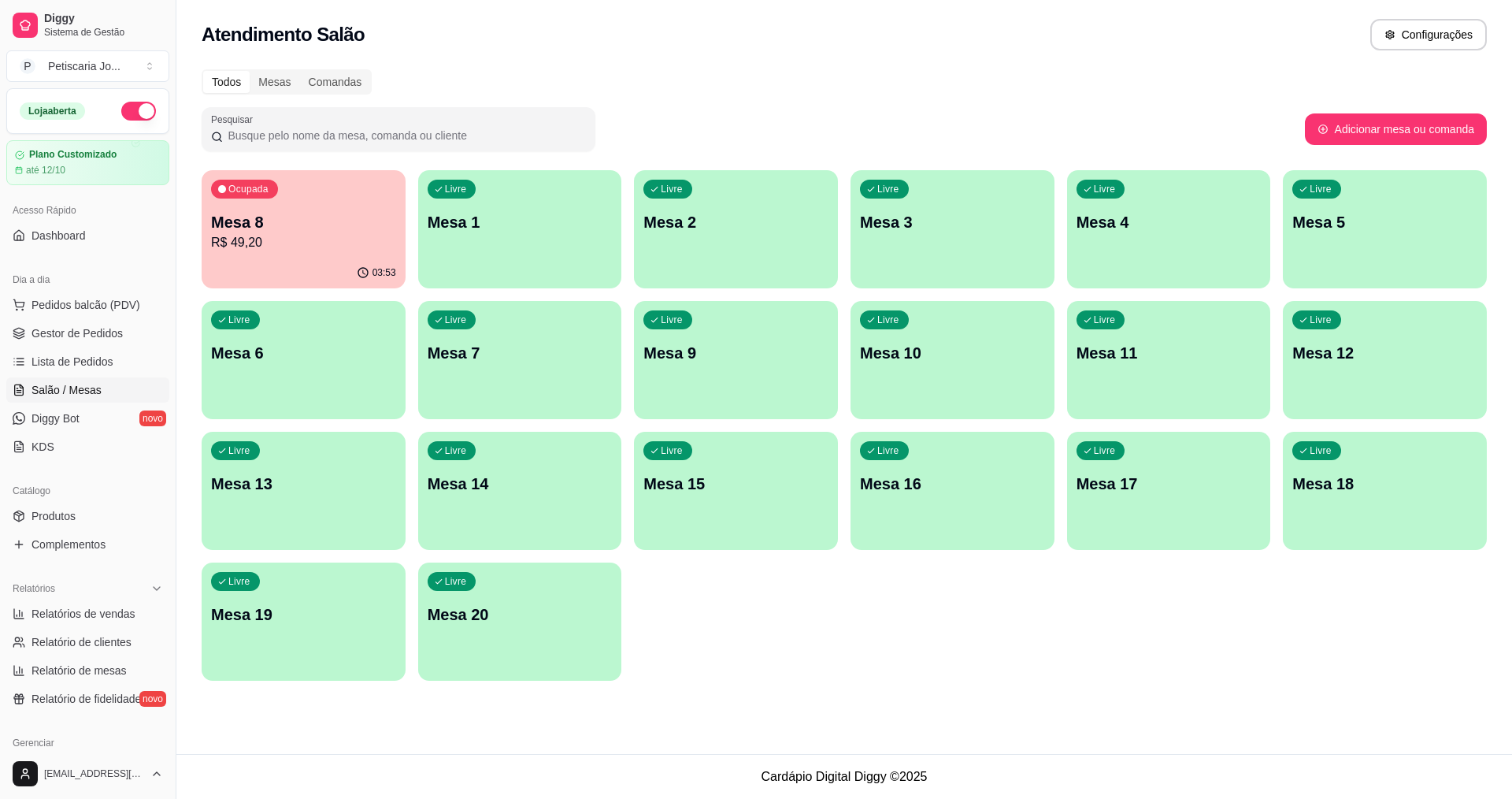
click at [344, 228] on p "Mesa 8" at bounding box center [304, 223] width 185 height 22
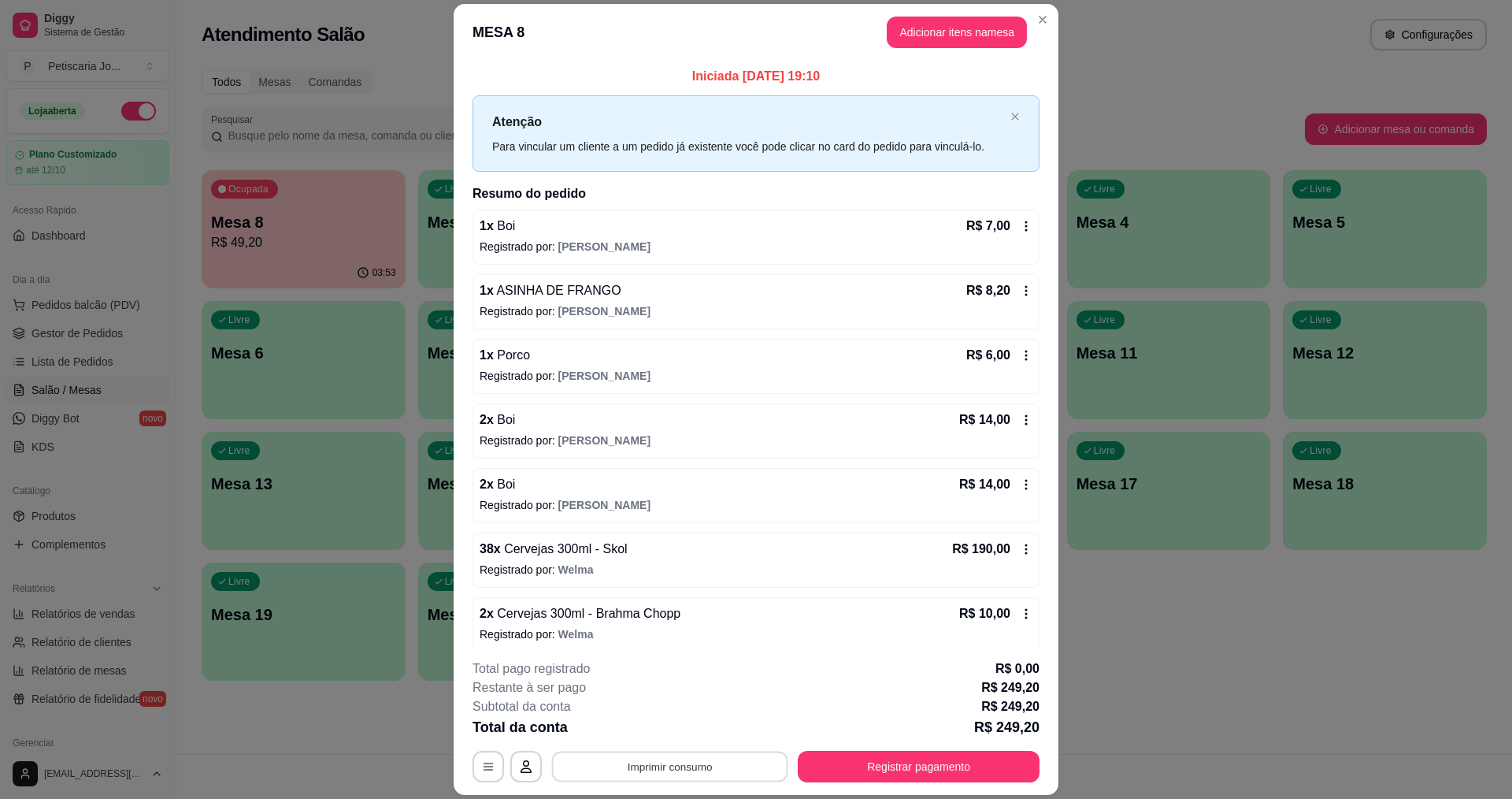
click at [697, 769] on button "Imprimir consumo" at bounding box center [670, 766] width 237 height 31
click at [687, 739] on button "IMPRESSORA" at bounding box center [669, 730] width 114 height 25
click at [864, 745] on div "**********" at bounding box center [756, 720] width 567 height 123
click at [864, 750] on div "**********" at bounding box center [756, 766] width 567 height 32
click at [901, 760] on button "Registrar pagamento" at bounding box center [919, 766] width 235 height 31
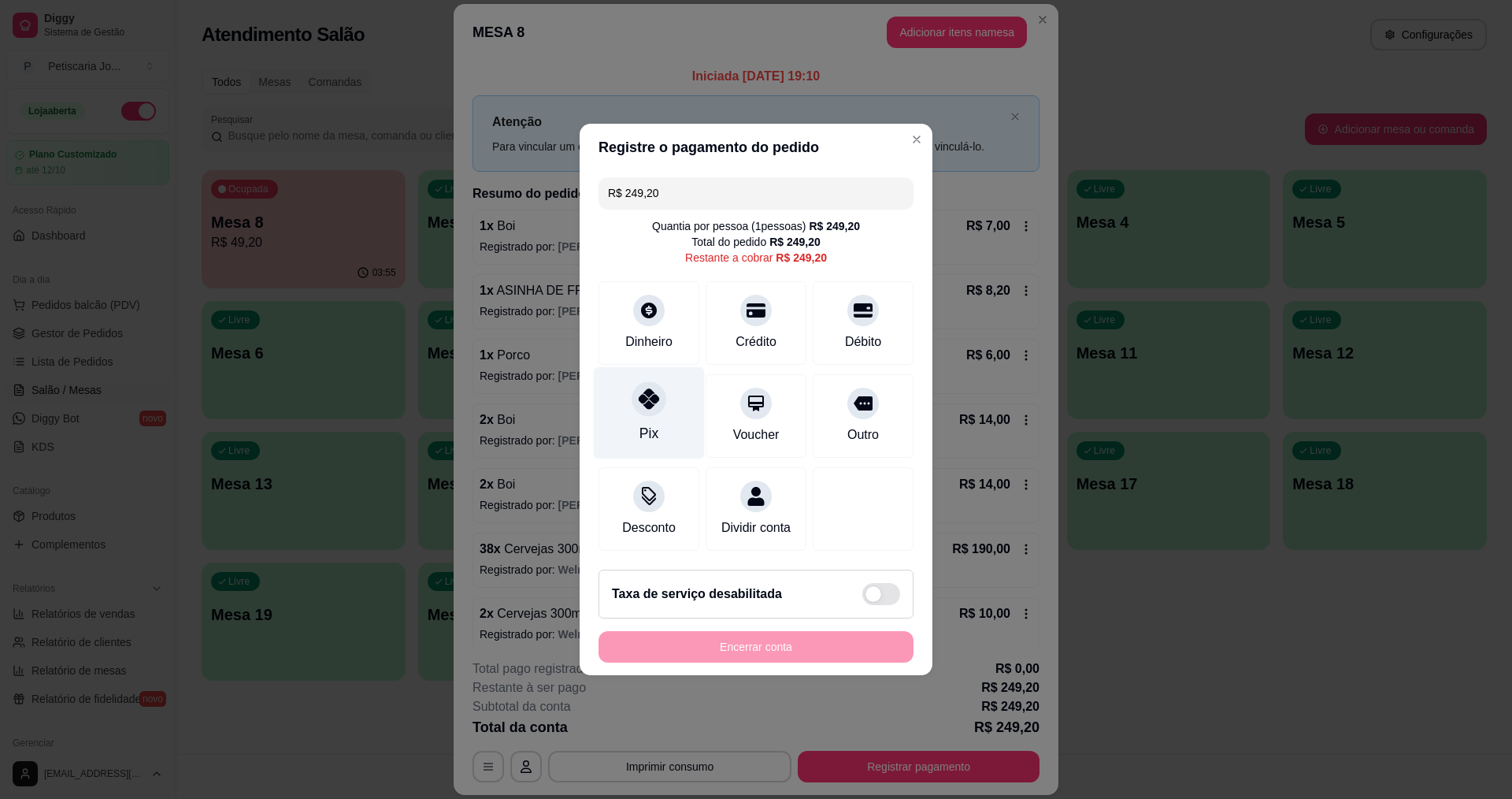
click at [628, 375] on div "Pix" at bounding box center [649, 413] width 111 height 92
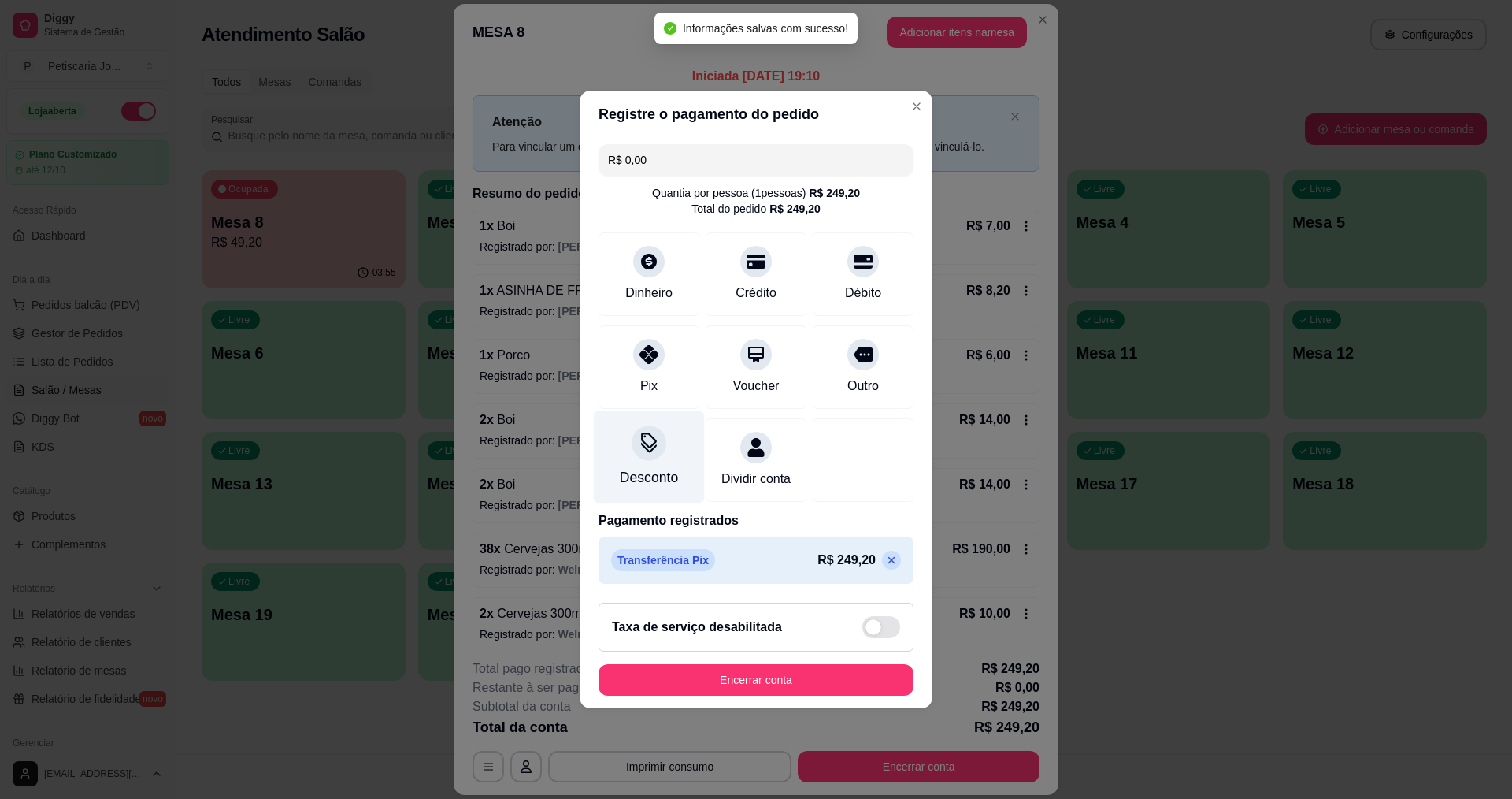
type input "R$ 0,00"
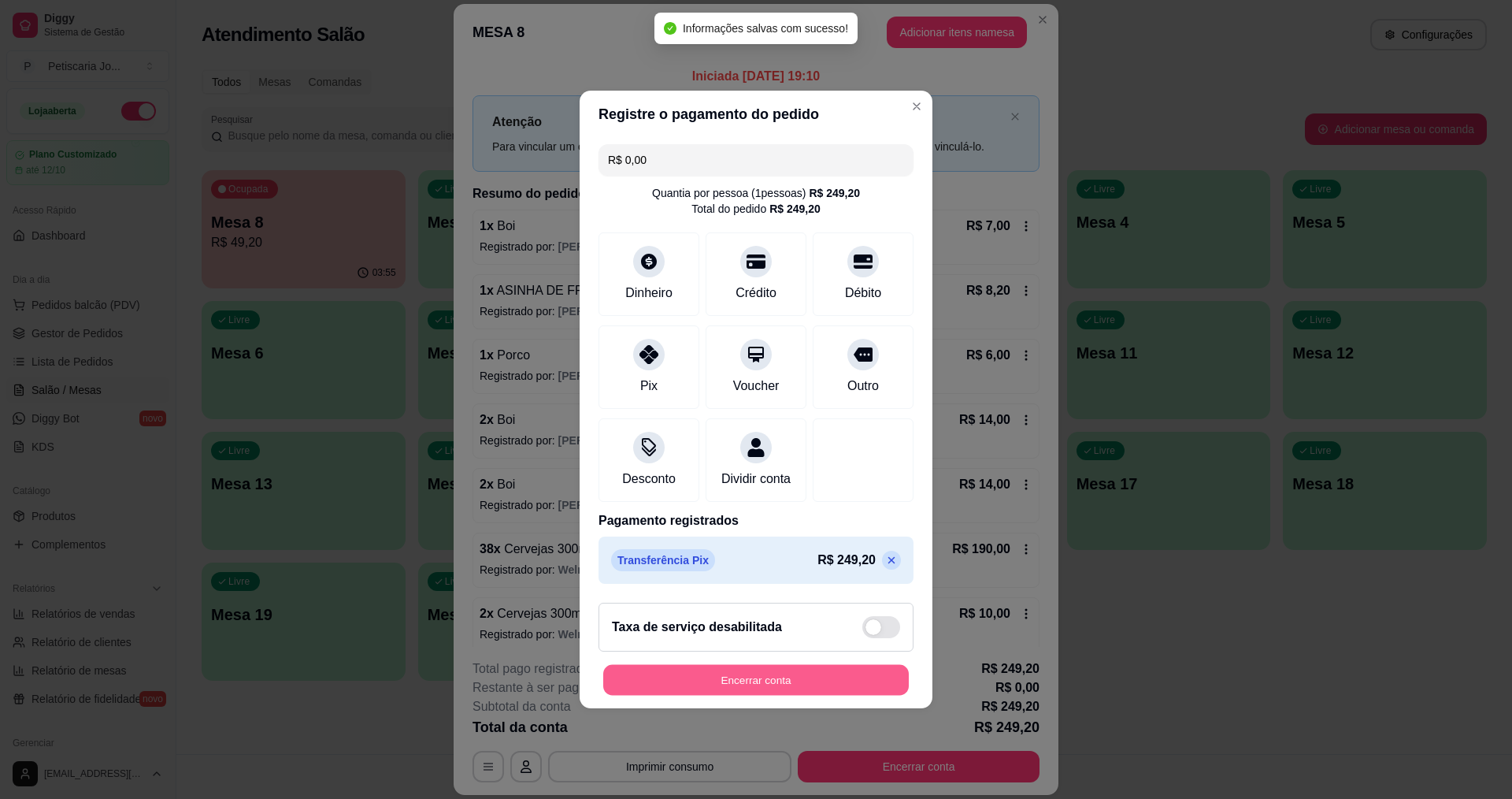
click at [780, 690] on button "Encerrar conta" at bounding box center [756, 680] width 306 height 31
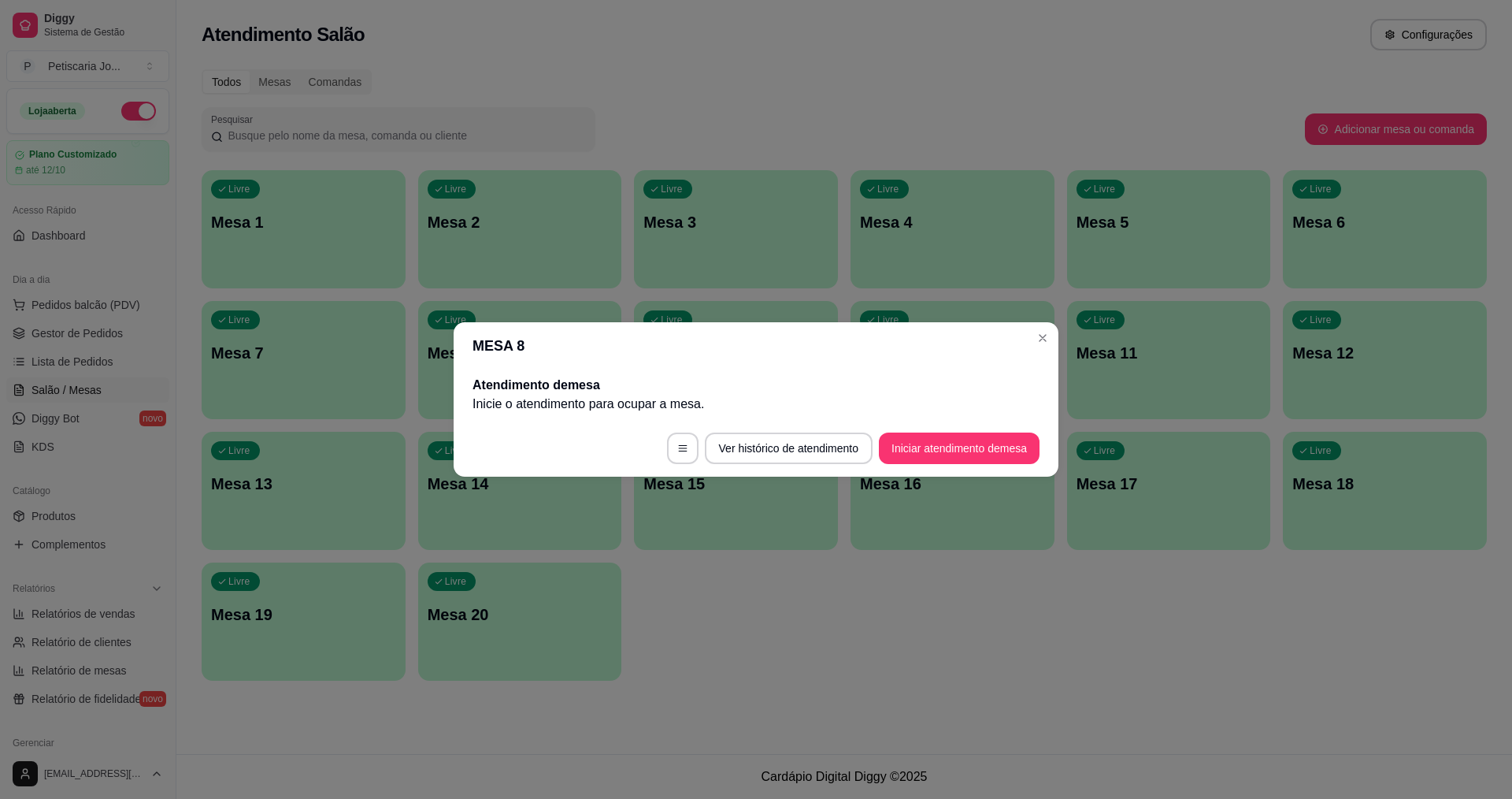
click at [1038, 362] on header "MESA 8" at bounding box center [756, 345] width 605 height 48
click at [1035, 350] on header "MESA 8" at bounding box center [756, 345] width 605 height 48
